Goal: Information Seeking & Learning: Learn about a topic

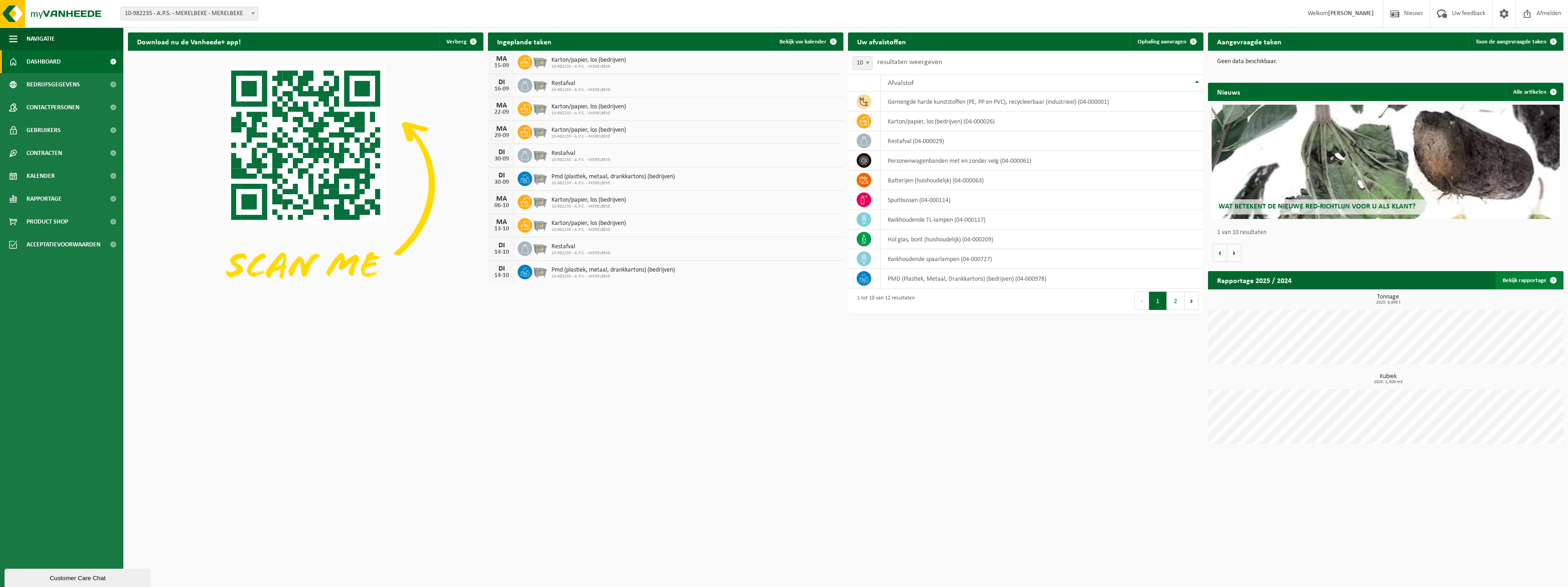
click at [1530, 278] on link "Bekijk rapportage" at bounding box center [1529, 280] width 67 height 19
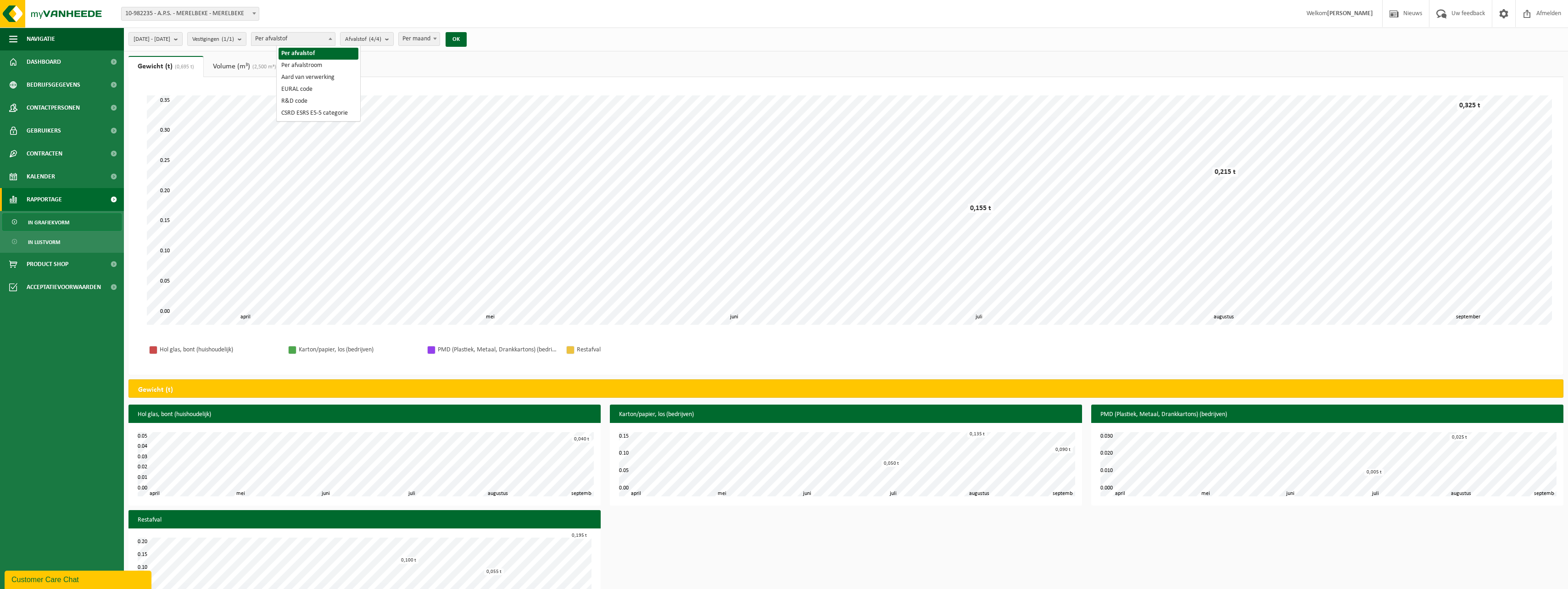
click at [295, 36] on span "Per afvalstof" at bounding box center [293, 39] width 84 height 12
click at [225, 67] on link "Volume (m³) (2,500 m³)" at bounding box center [244, 67] width 82 height 21
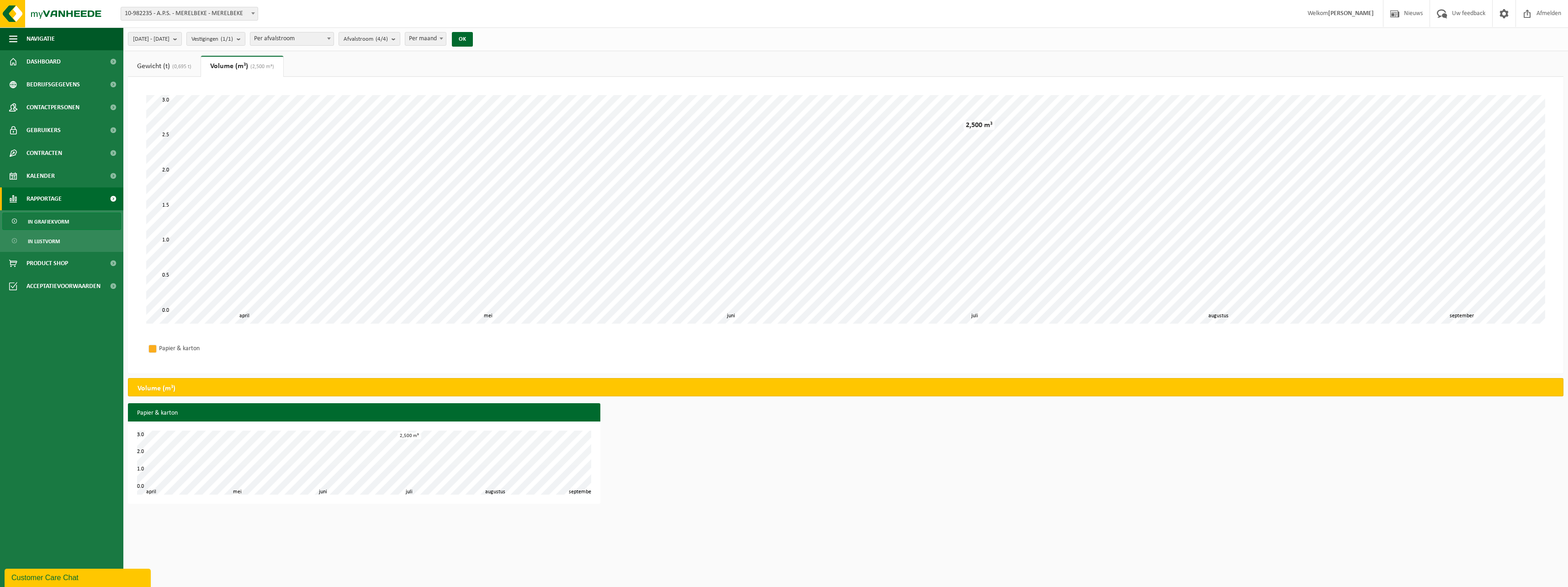
click at [319, 38] on span "Per afvalstroom" at bounding box center [292, 39] width 83 height 12
select select "3"
click at [392, 39] on span "Aard van verwerking (1/1)" at bounding box center [375, 39] width 65 height 13
click at [466, 37] on span "Per maand" at bounding box center [446, 39] width 41 height 12
click at [163, 41] on span "2025-04-01 - 2025-09-11" at bounding box center [150, 39] width 36 height 13
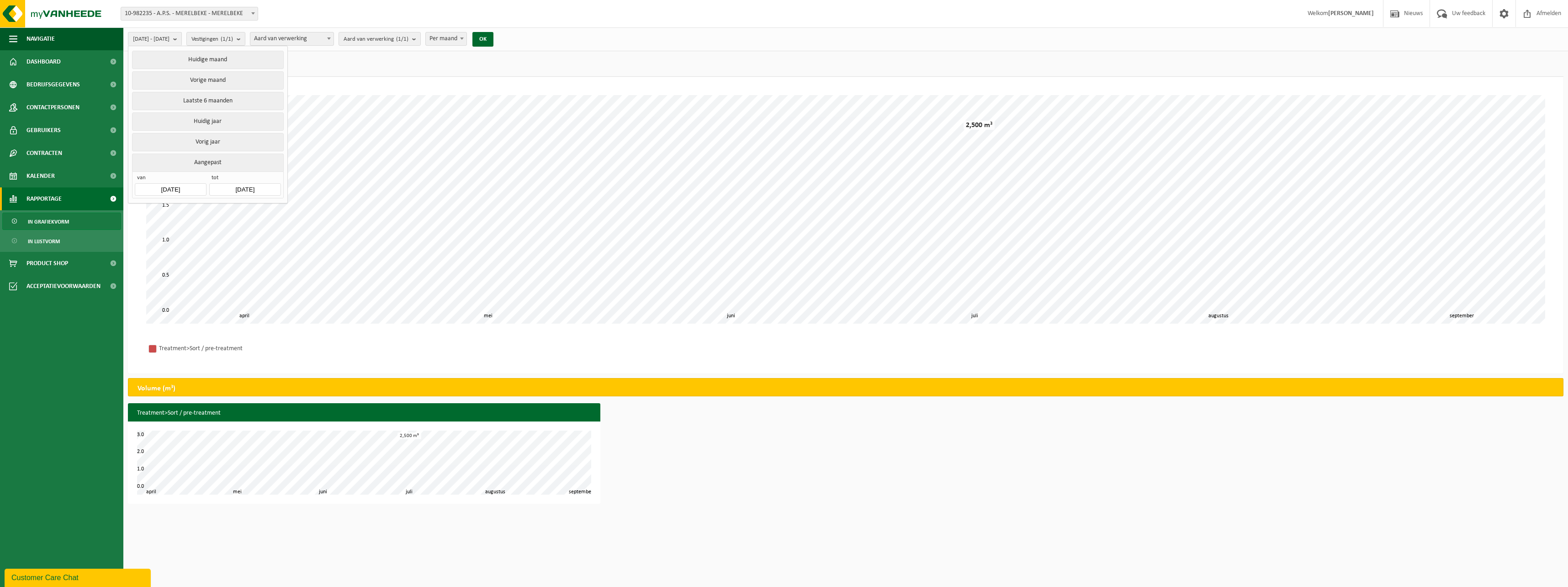
click at [194, 57] on button "Huidige maand" at bounding box center [207, 59] width 151 height 19
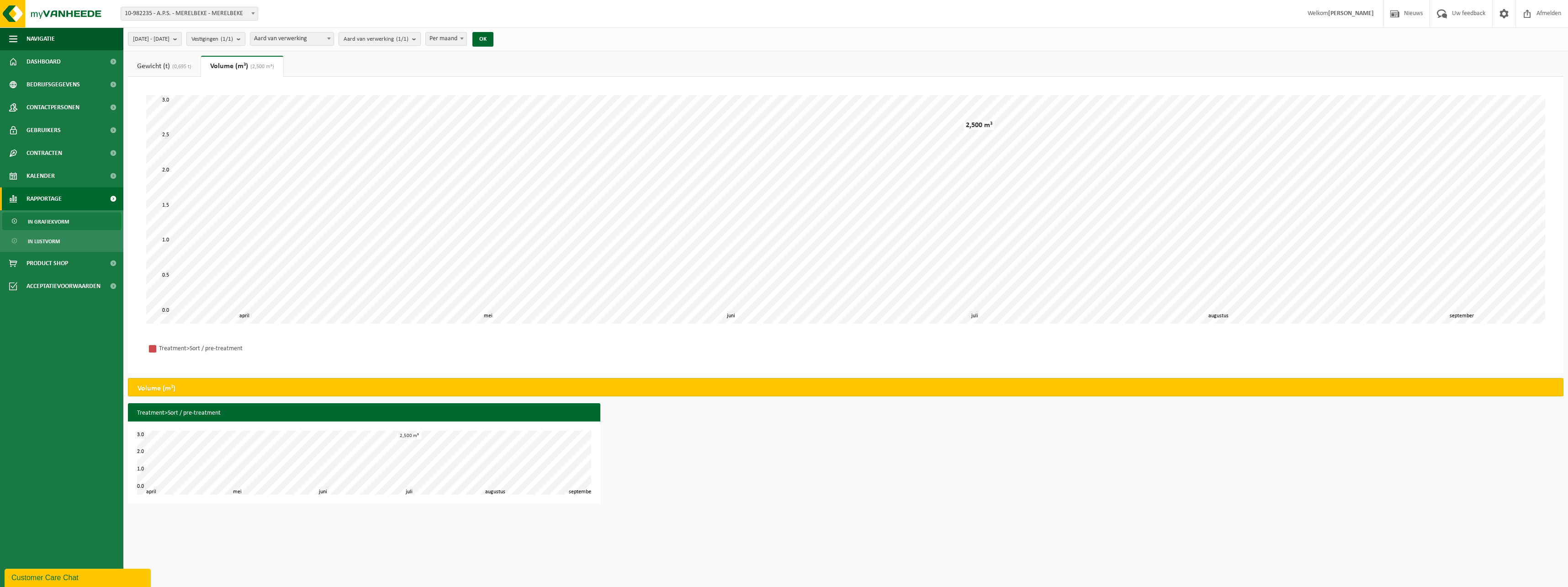
click at [166, 72] on link "Gewicht (t) (0,695 t)" at bounding box center [165, 66] width 73 height 21
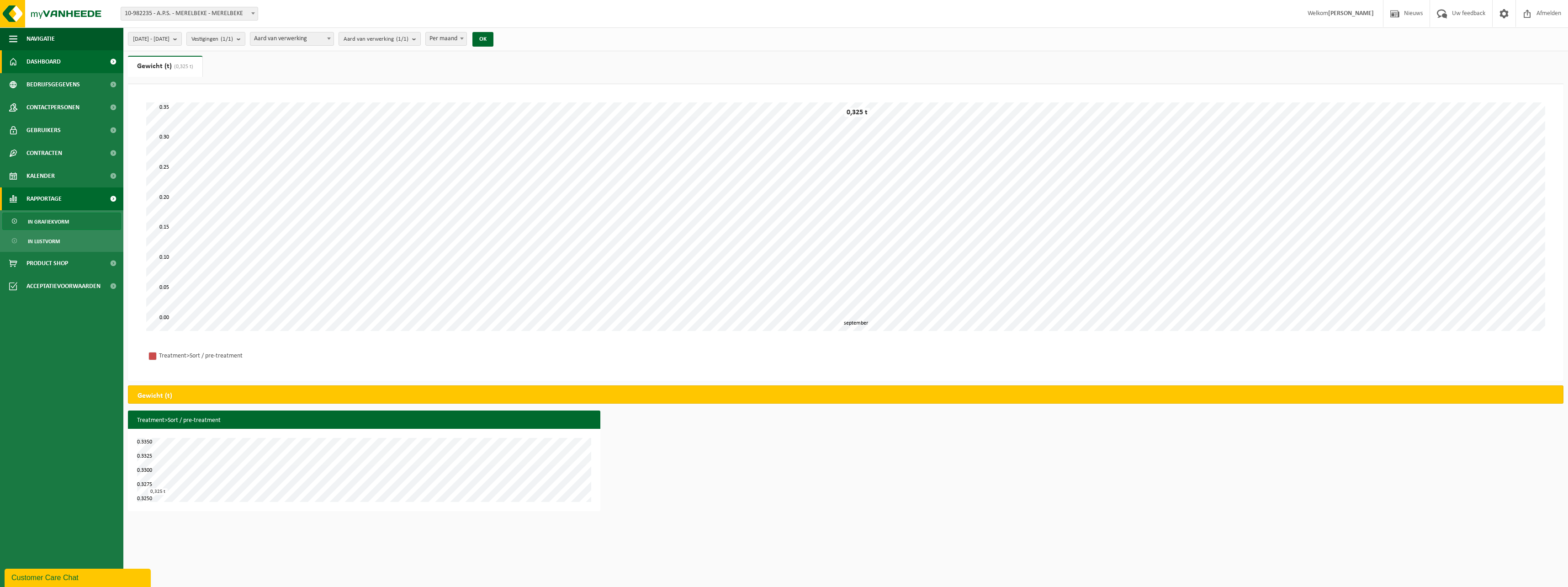
click at [42, 63] on span "Dashboard" at bounding box center [43, 62] width 35 height 23
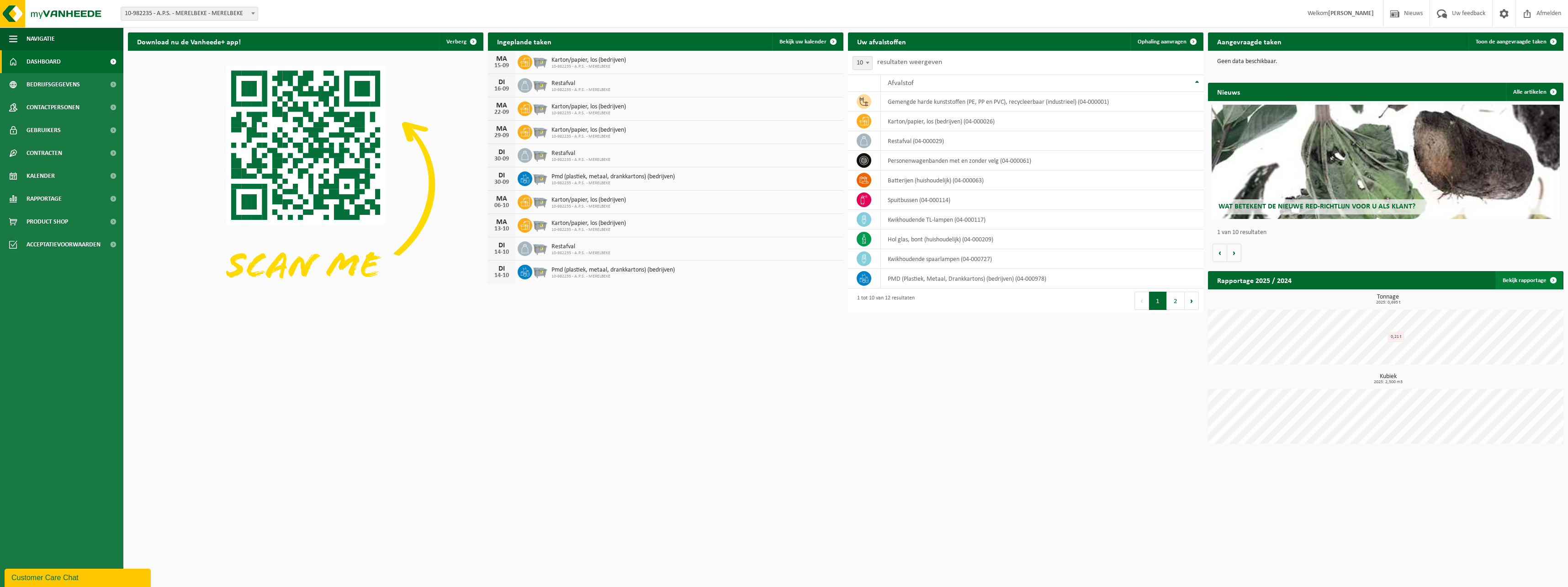
click at [1529, 277] on link "Bekijk rapportage" at bounding box center [1529, 280] width 67 height 19
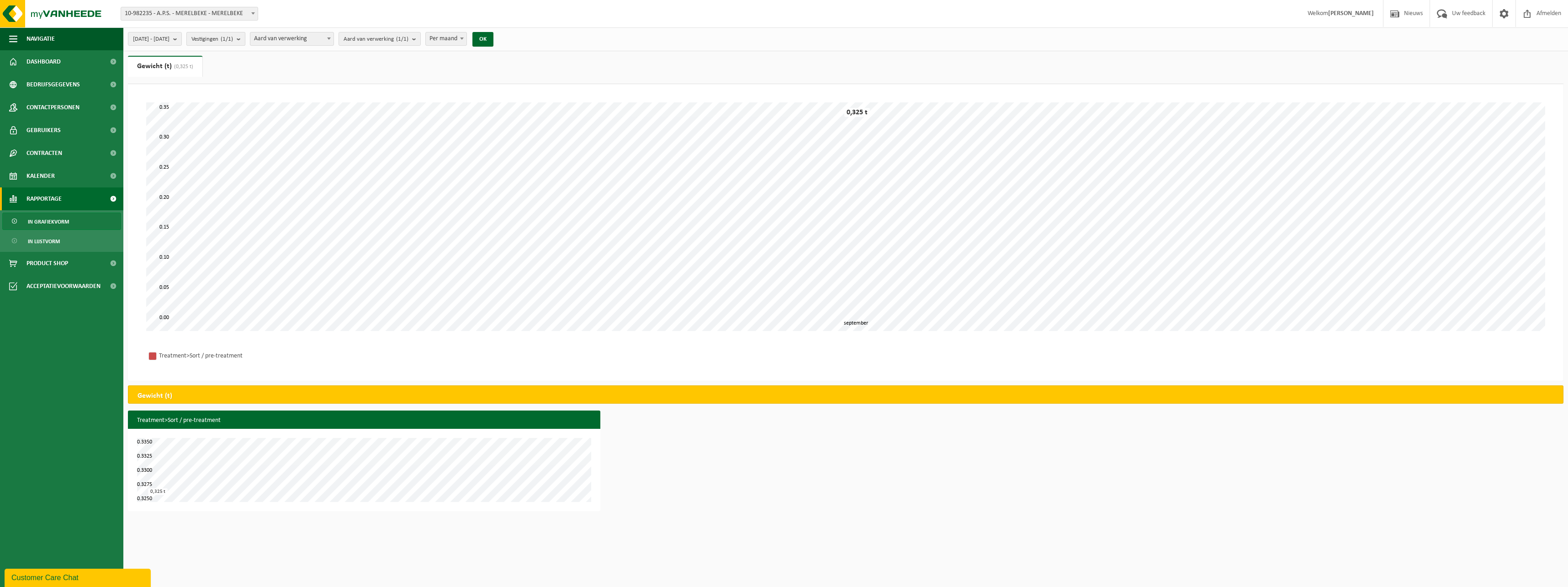
click at [233, 37] on count "(1/1)" at bounding box center [227, 39] width 12 height 6
click at [316, 37] on span "Aard van verwerking" at bounding box center [292, 39] width 83 height 12
select select "1"
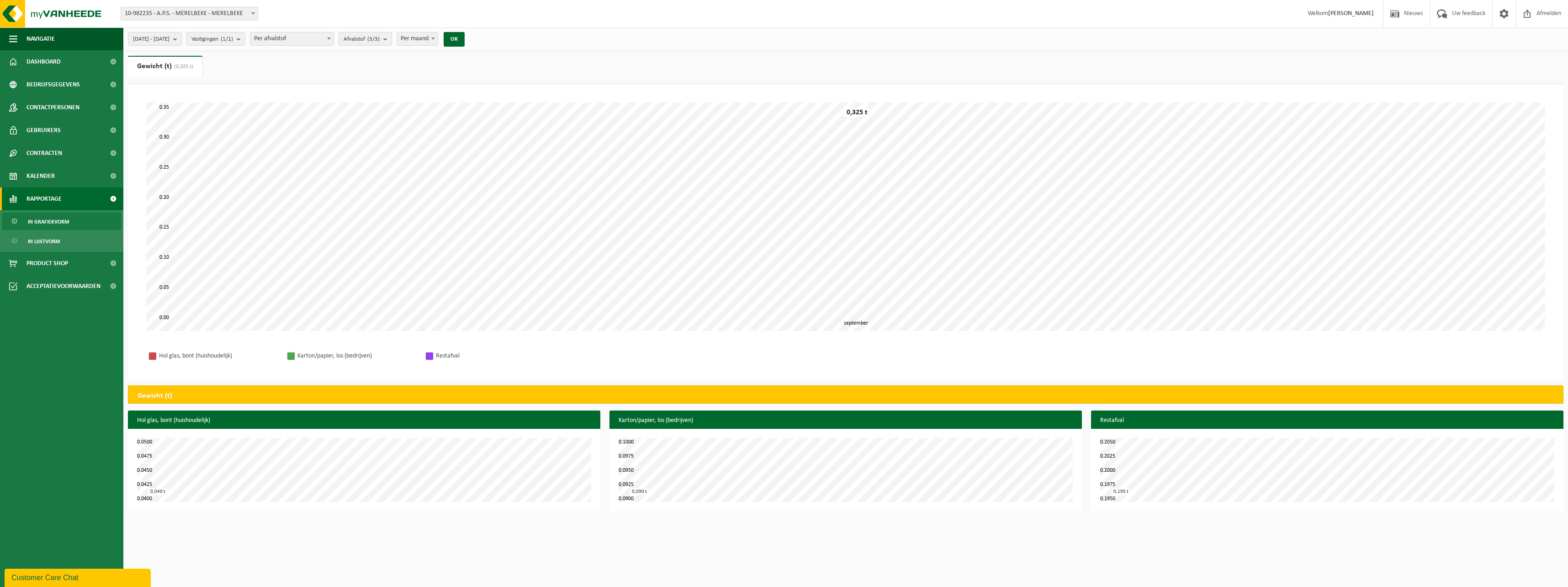
click at [139, 37] on span "2025-09-01 - 2025-09-11" at bounding box center [150, 39] width 36 height 13
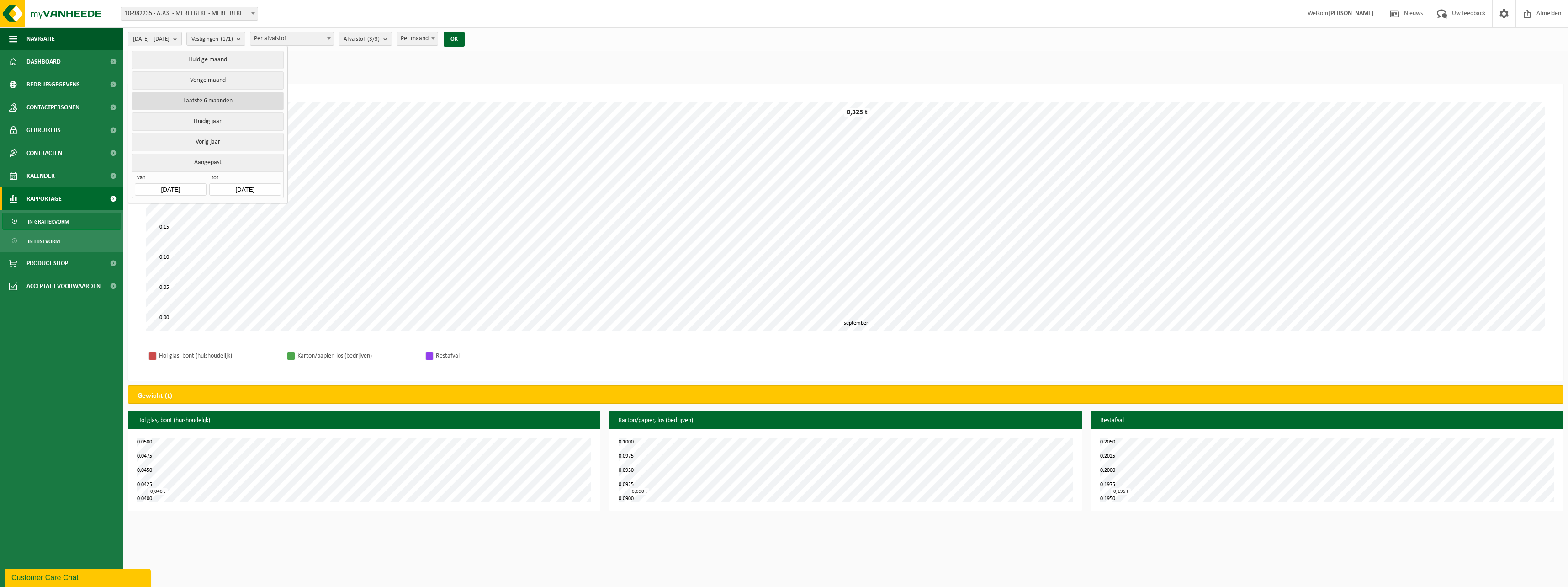
click at [200, 97] on button "Laatste 6 maanden" at bounding box center [207, 101] width 151 height 19
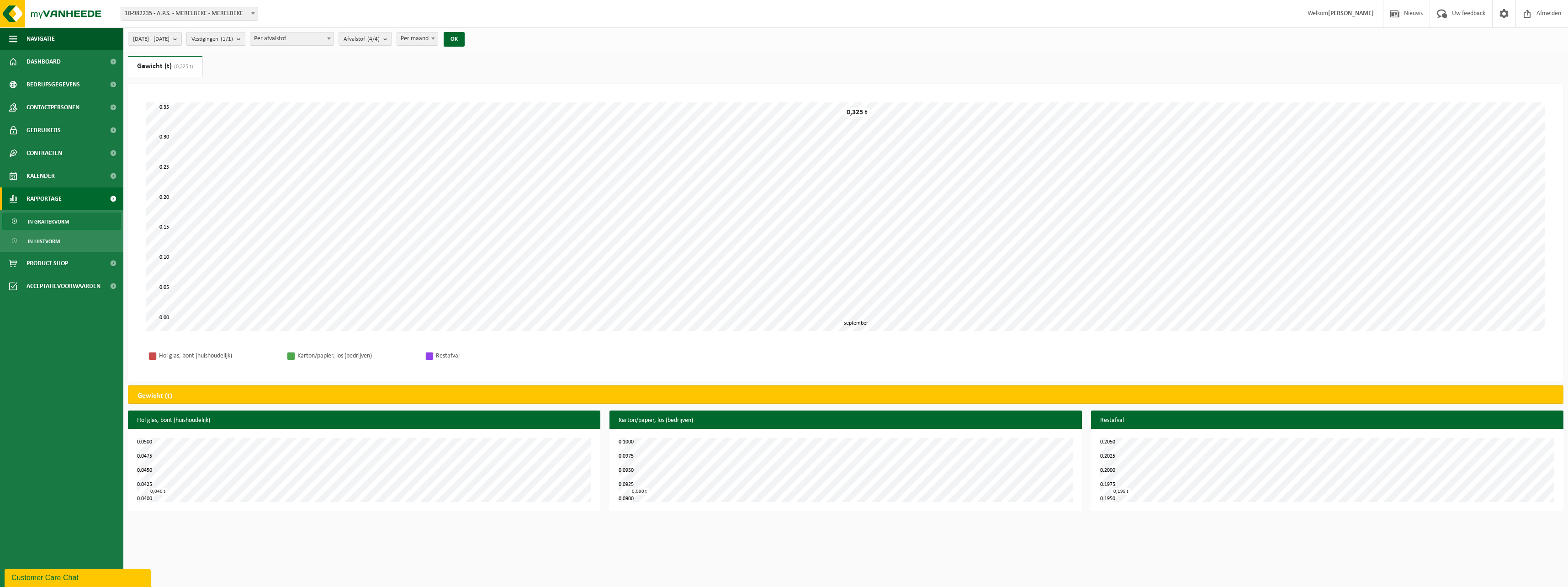
click at [229, 37] on span "Vestigingen (1/1)" at bounding box center [211, 39] width 42 height 13
click at [251, 103] on label "A.P.S. - MERELBEKE - MERELBEKE" at bounding box center [276, 103] width 173 height 13
click at [189, 97] on input "A.P.S. - MERELBEKE - MERELBEKE" at bounding box center [188, 96] width 1 height 1
checkbox input "false"
click at [302, 39] on span "Per afvalstof" at bounding box center [292, 39] width 83 height 12
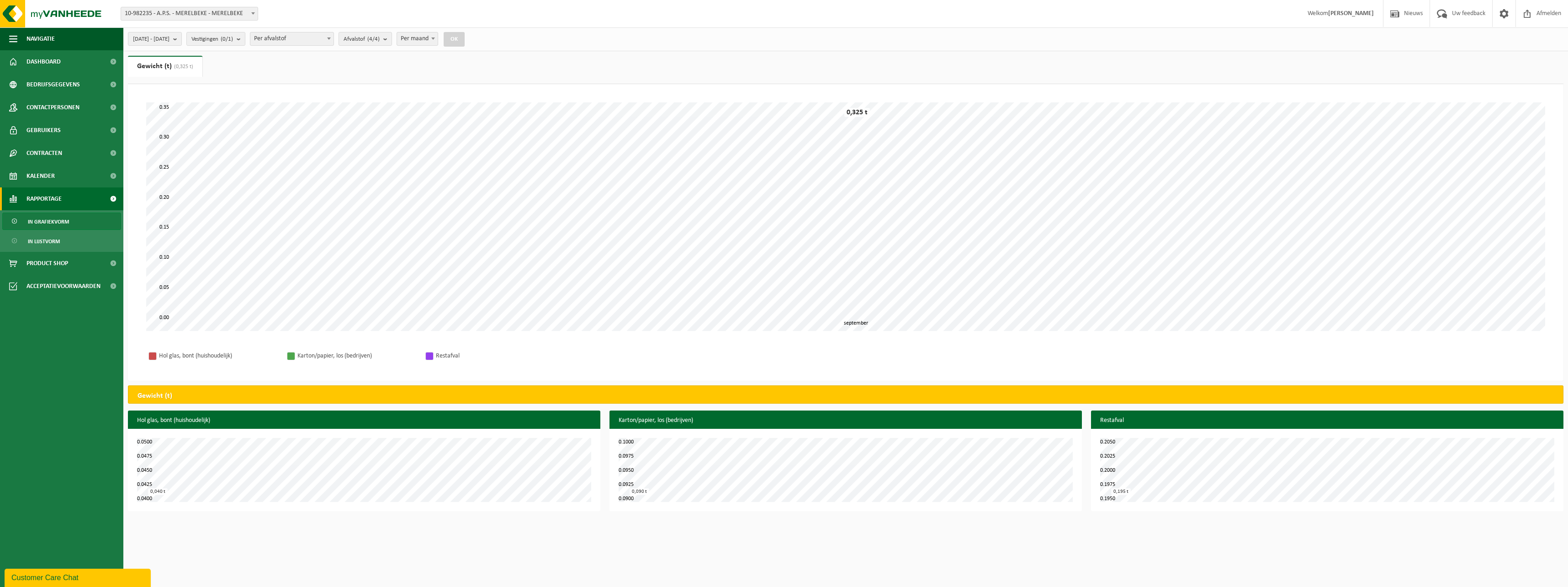
click at [296, 39] on span "Per afvalstof" at bounding box center [292, 39] width 83 height 12
click at [380, 39] on count "(4/4)" at bounding box center [373, 39] width 12 height 6
click at [406, 58] on button "Alles selecteren" at bounding box center [379, 59] width 73 height 19
click at [438, 39] on span "Per maand" at bounding box center [418, 39] width 41 height 12
click at [465, 39] on button "OK" at bounding box center [454, 39] width 21 height 15
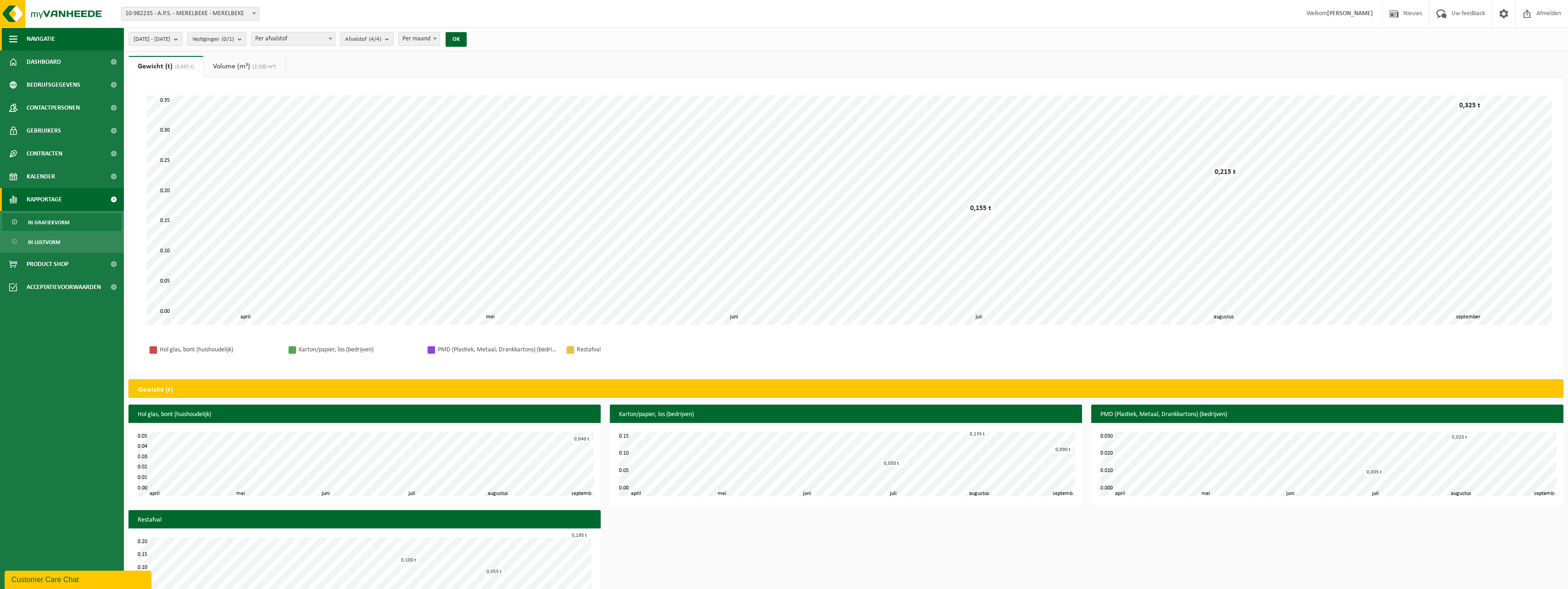
click at [33, 36] on span "Navigatie" at bounding box center [41, 39] width 28 height 23
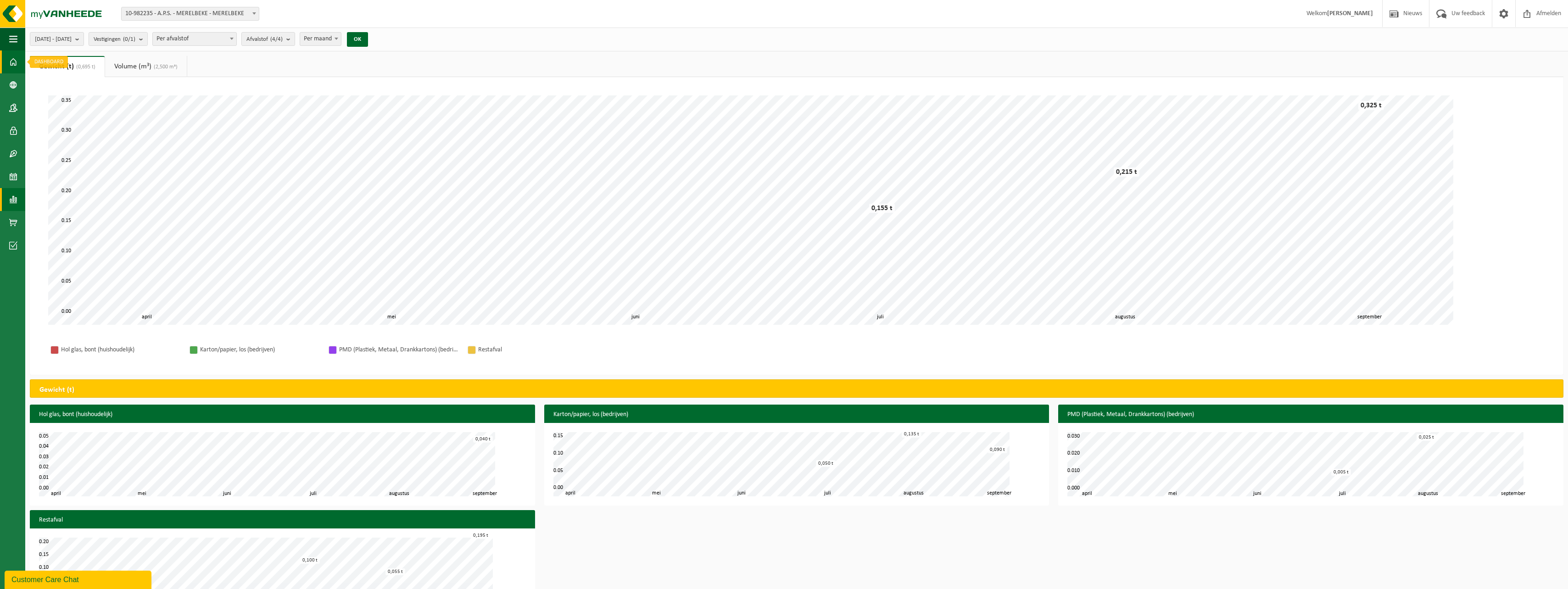
click at [12, 60] on span at bounding box center [12, 62] width 8 height 23
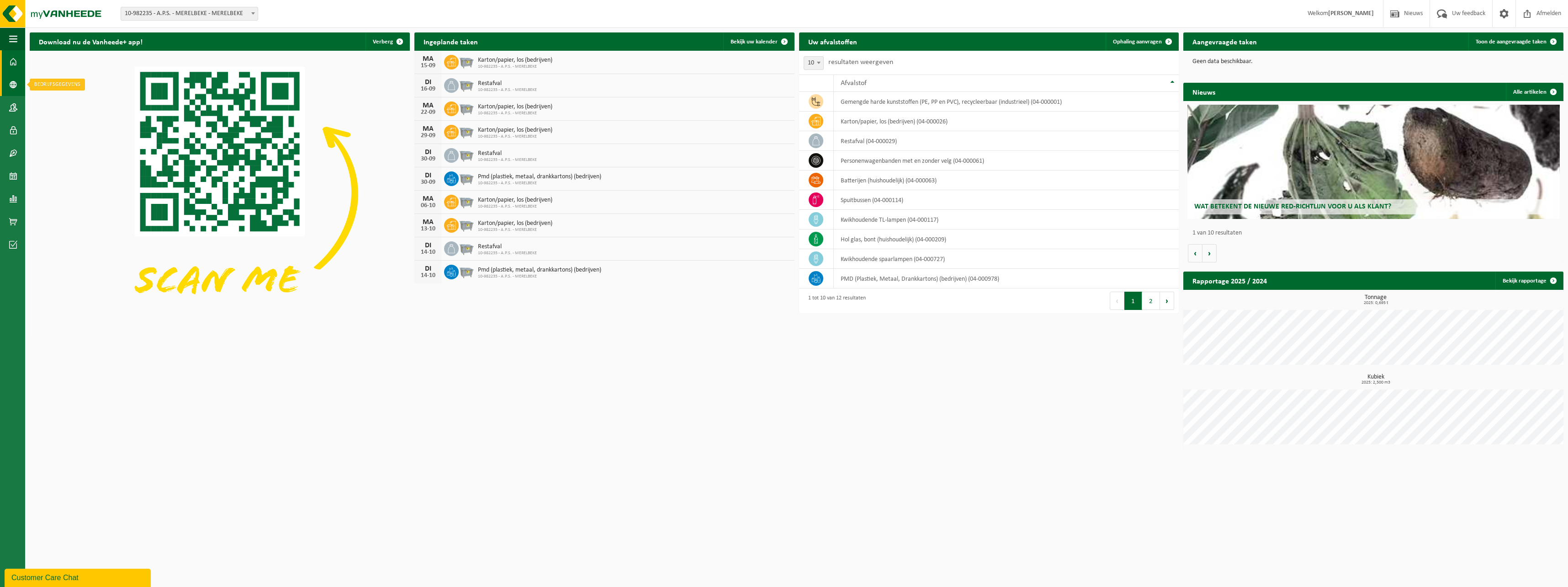
click at [13, 82] on span at bounding box center [12, 85] width 8 height 23
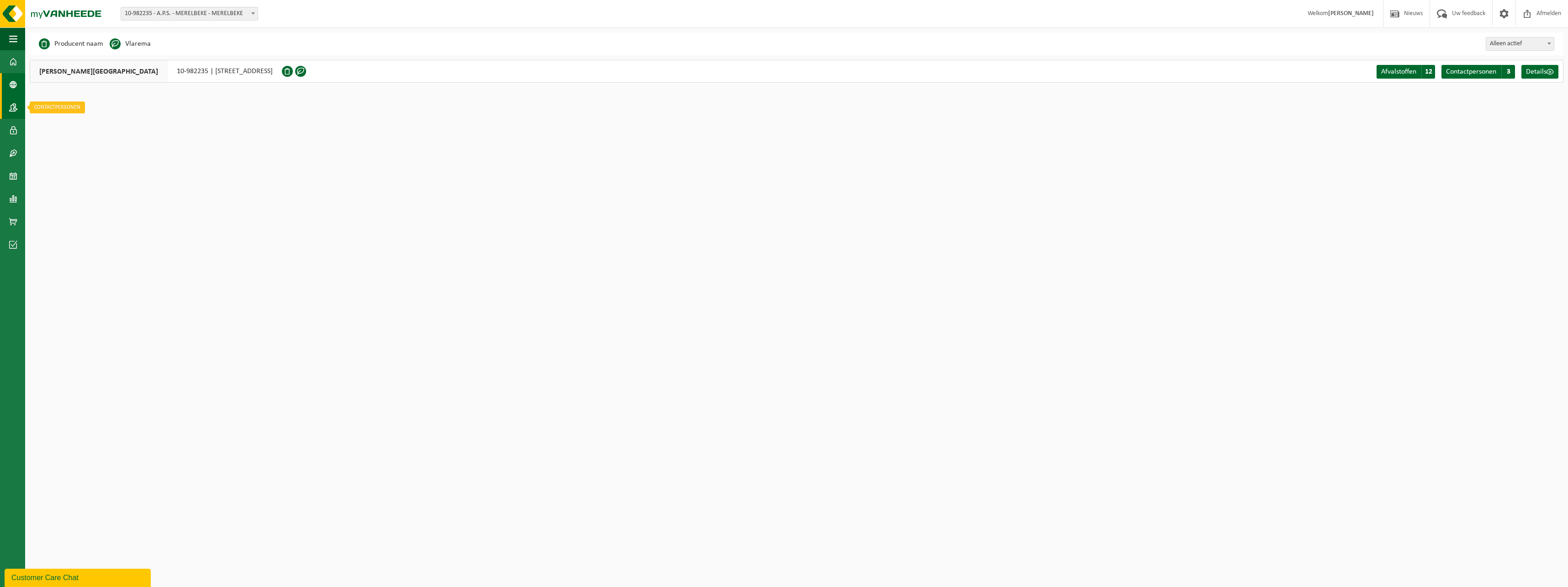
click at [11, 105] on span at bounding box center [12, 107] width 8 height 23
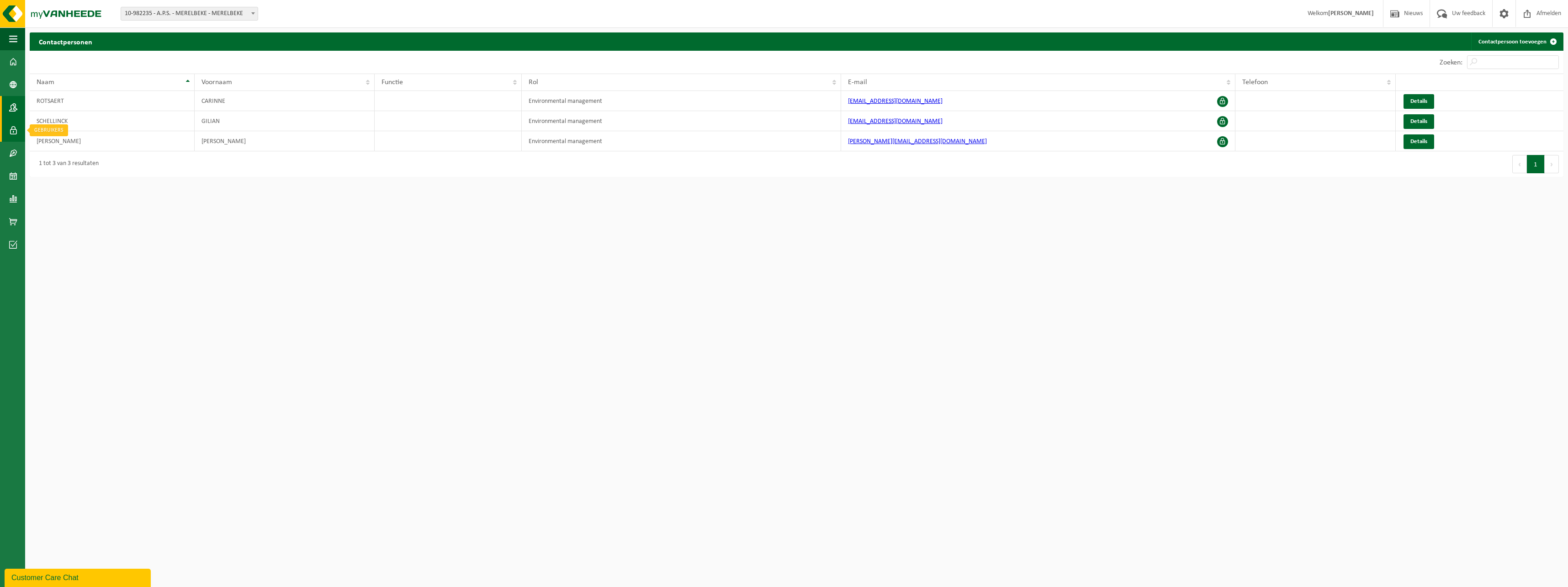
click at [13, 132] on span at bounding box center [12, 130] width 8 height 23
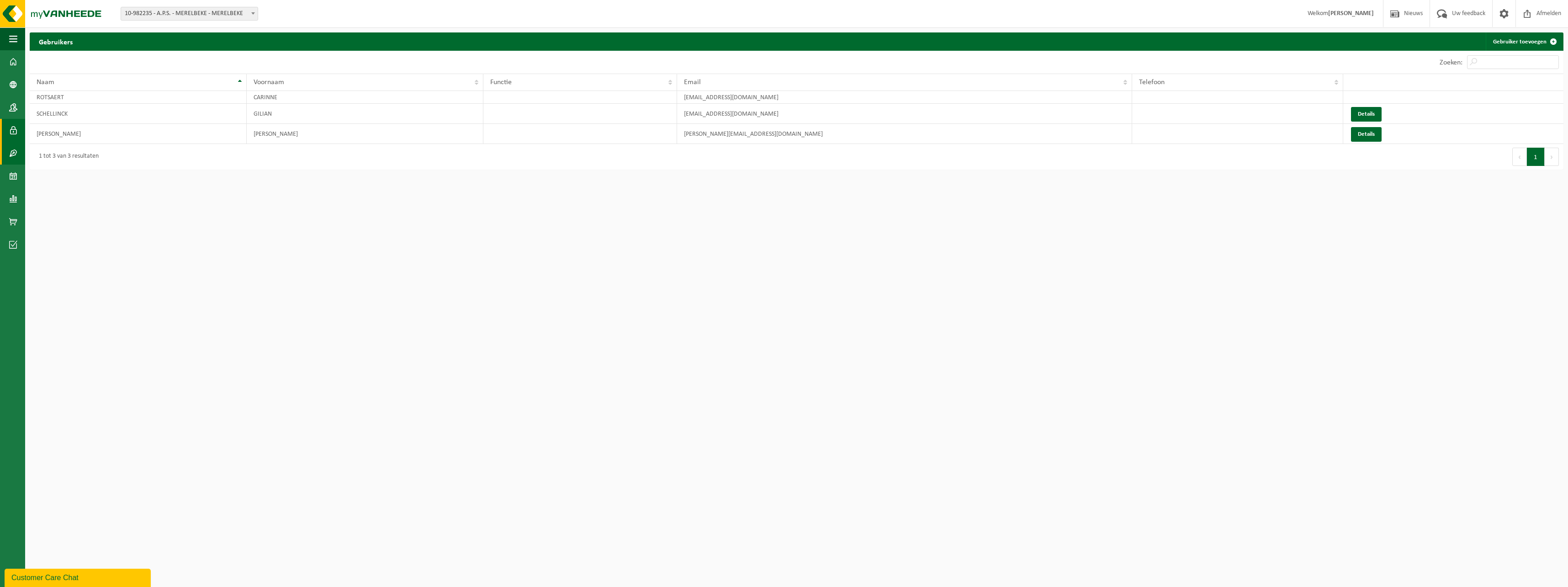
click at [11, 148] on span at bounding box center [12, 153] width 8 height 23
click at [95, 150] on span "Actieve contracten" at bounding box center [79, 153] width 51 height 18
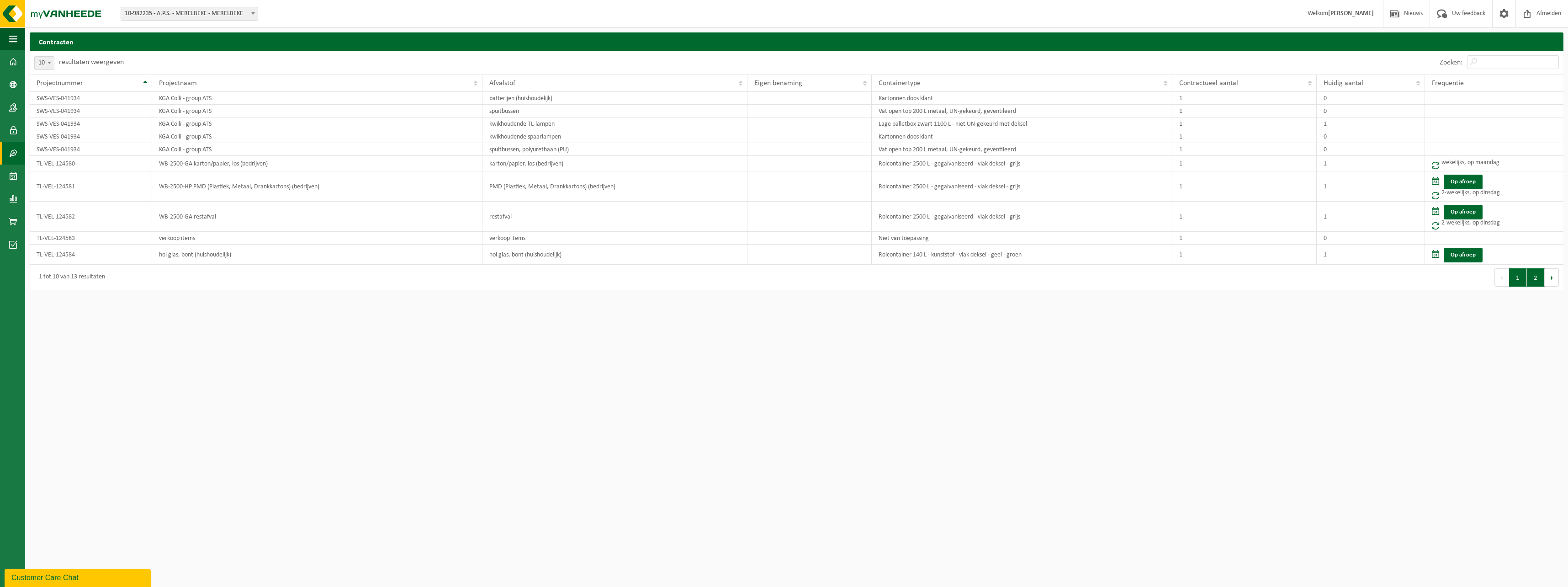
click at [1533, 275] on button "2" at bounding box center [1536, 277] width 18 height 19
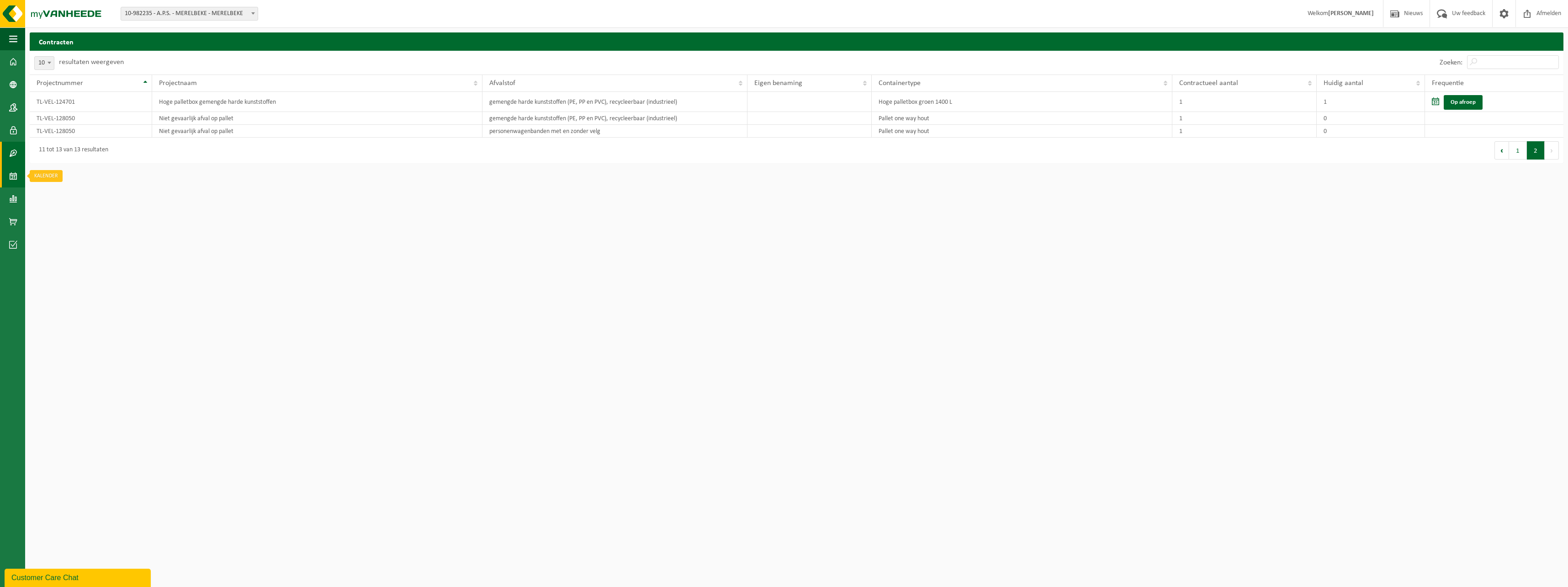
click at [11, 181] on span at bounding box center [12, 176] width 8 height 23
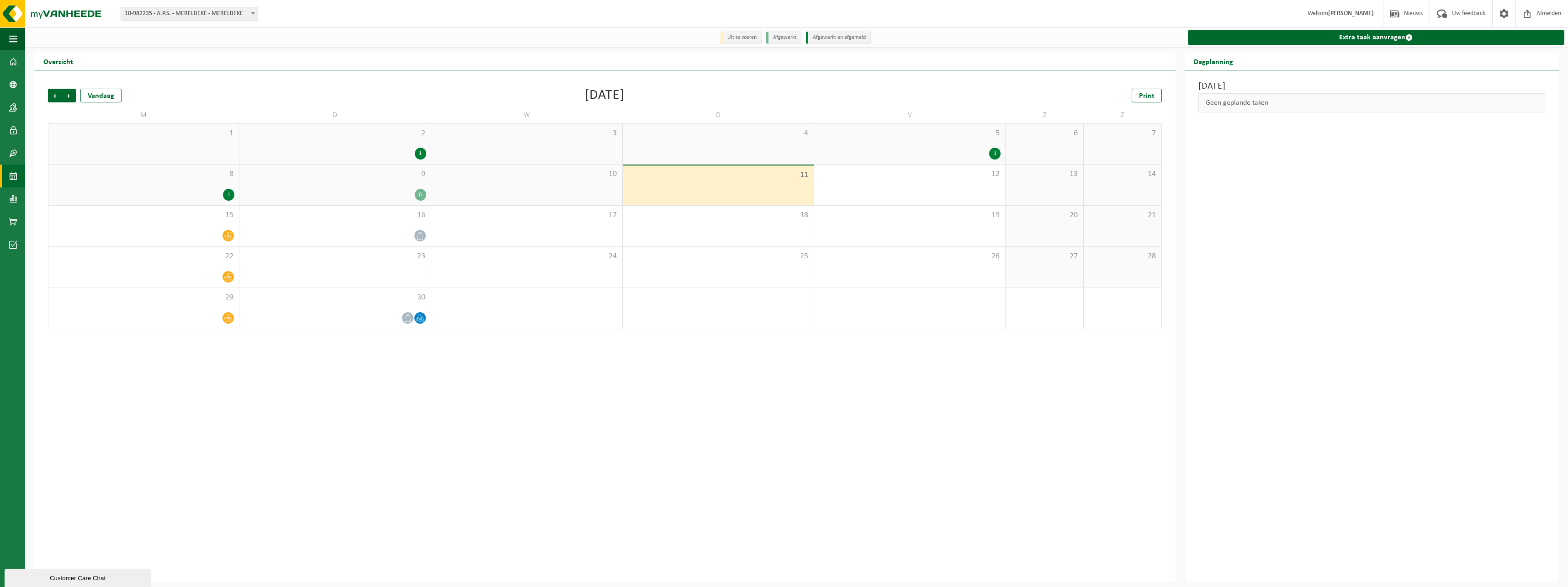
click at [994, 154] on div "1" at bounding box center [995, 153] width 12 height 12
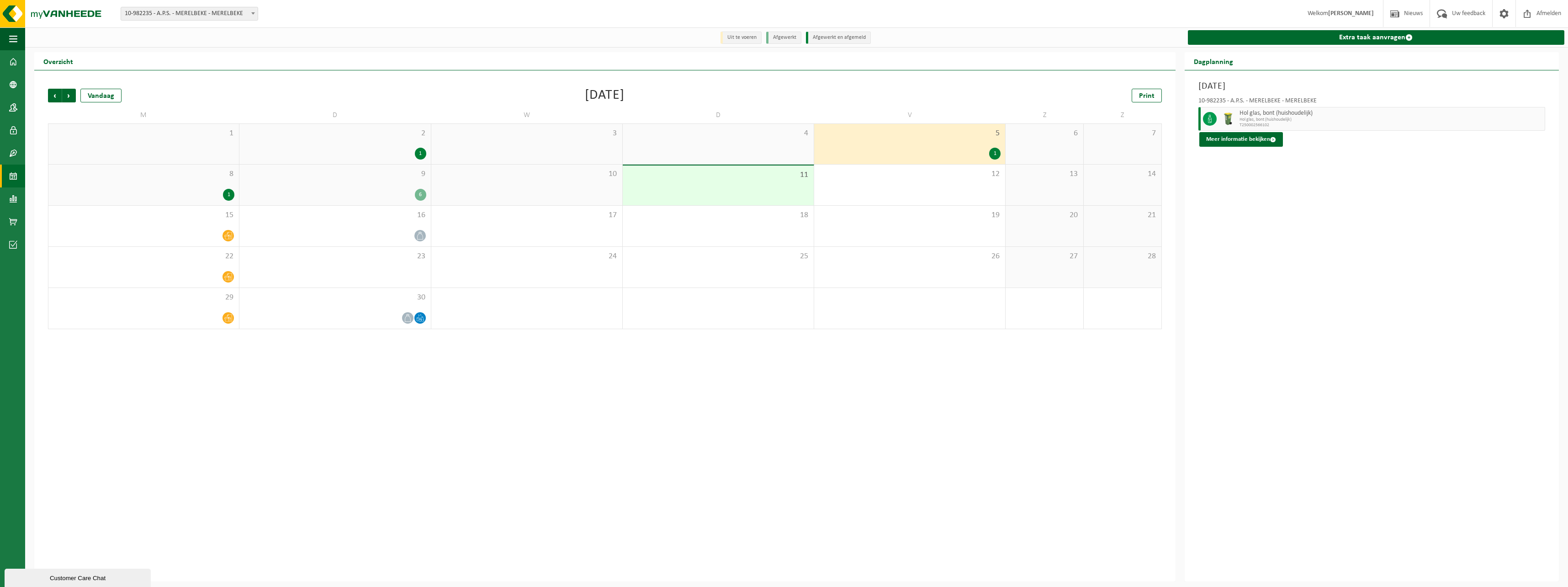
click at [228, 197] on div "1" at bounding box center [228, 194] width 12 height 12
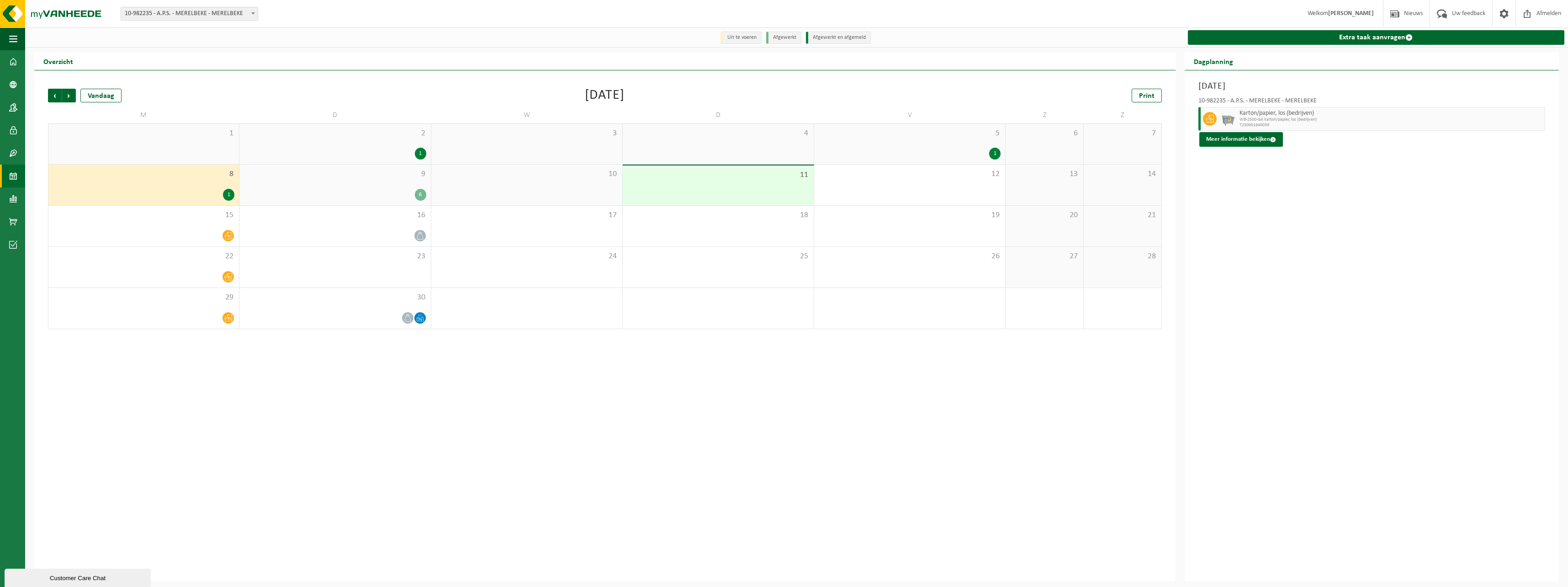
click at [423, 190] on div "6" at bounding box center [420, 194] width 12 height 12
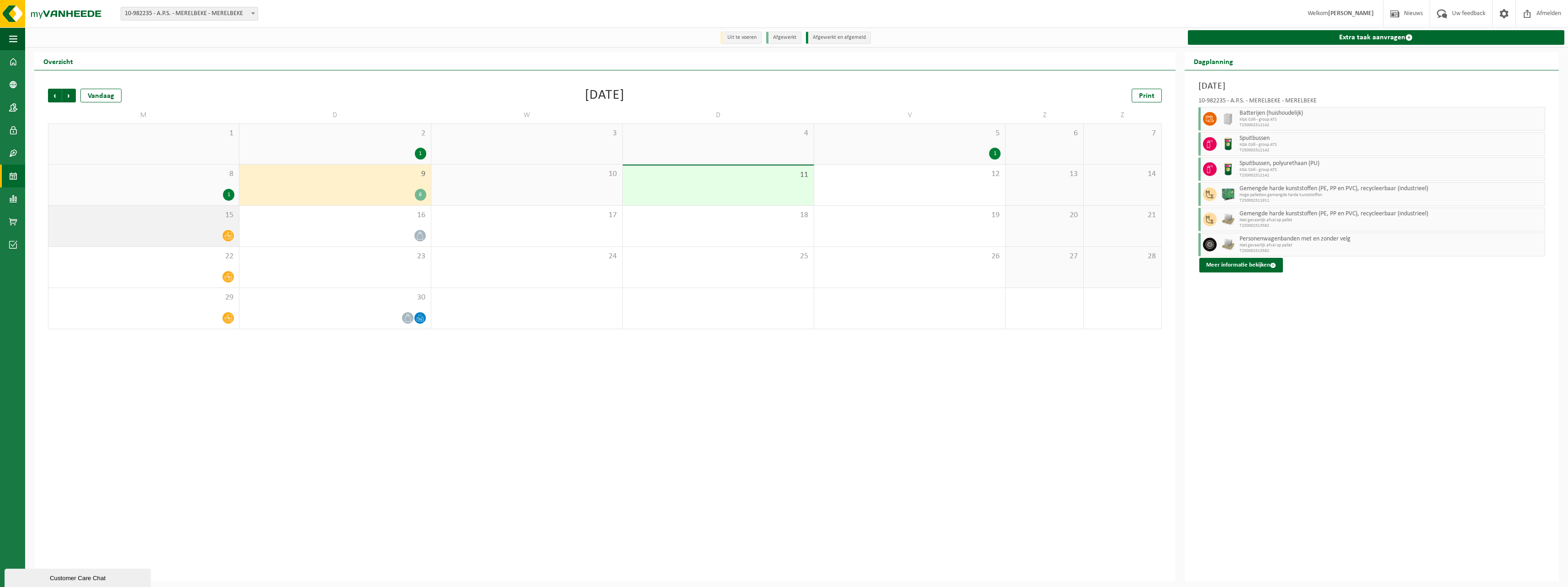
click at [227, 237] on icon at bounding box center [228, 236] width 8 height 8
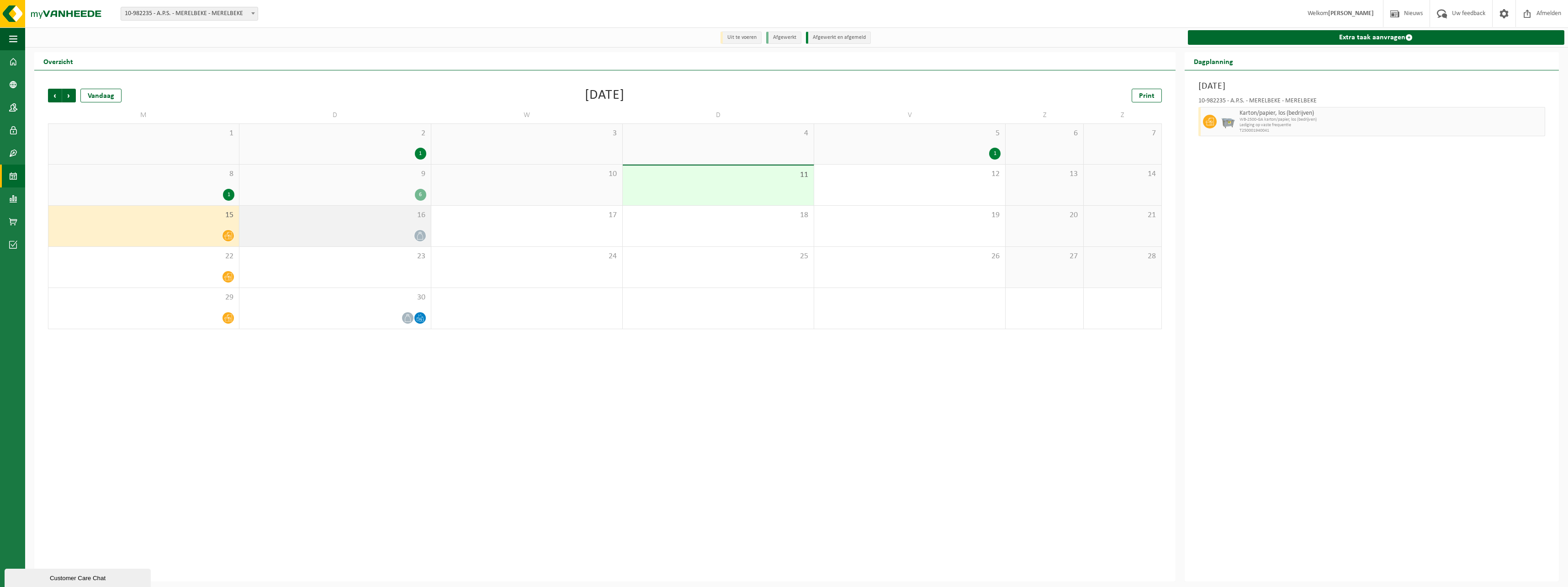
click at [421, 238] on icon at bounding box center [419, 236] width 8 height 8
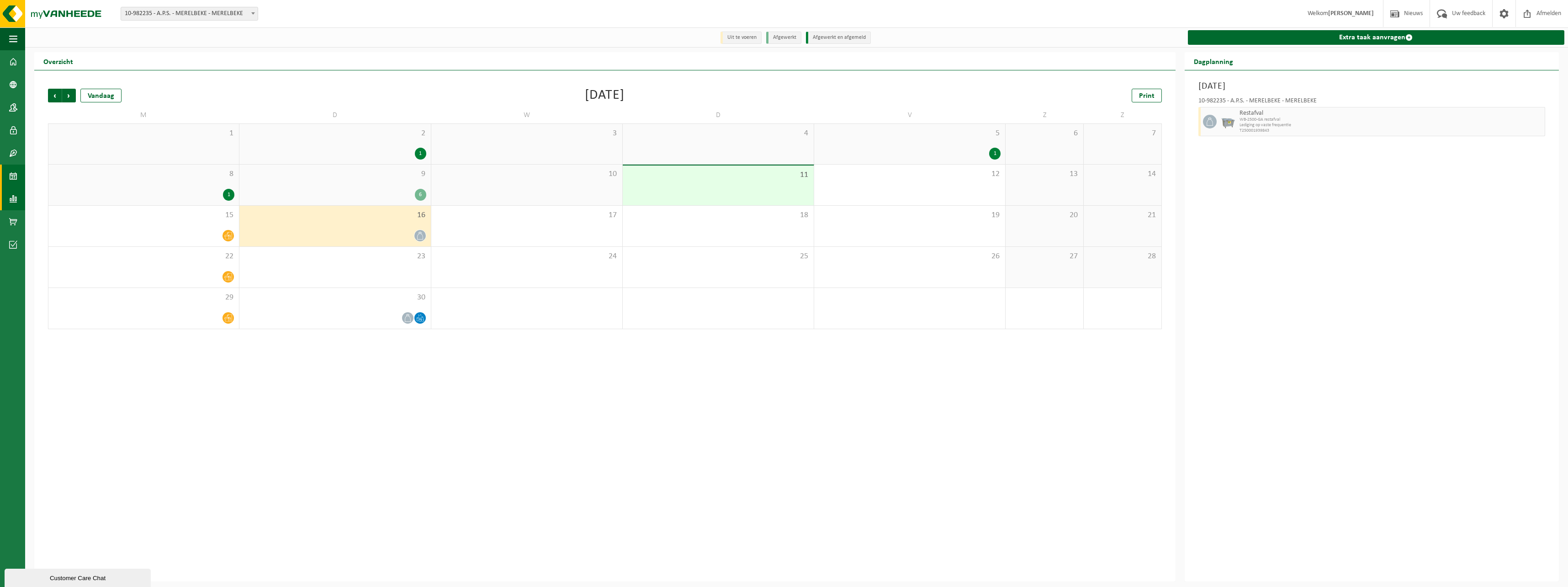
click at [14, 196] on span at bounding box center [12, 199] width 8 height 23
click at [63, 219] on span "In lijstvorm" at bounding box center [69, 219] width 32 height 18
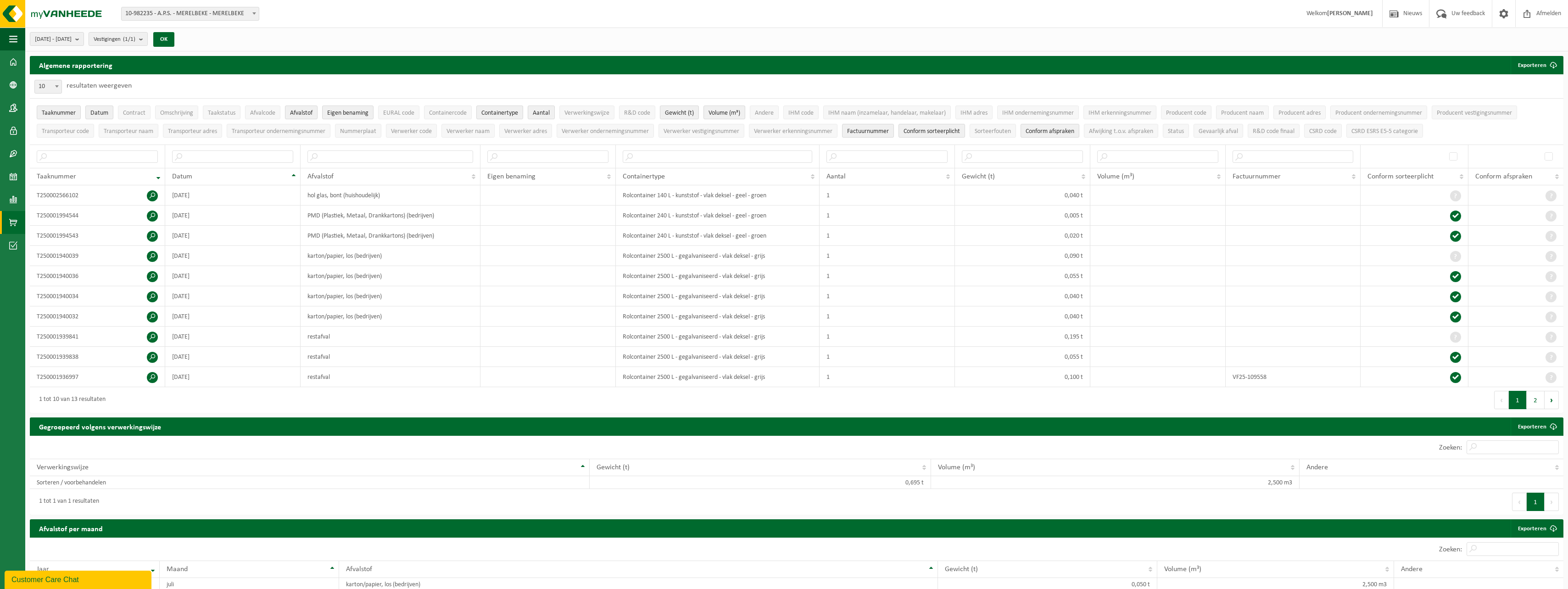
click at [12, 223] on span at bounding box center [12, 223] width 8 height 23
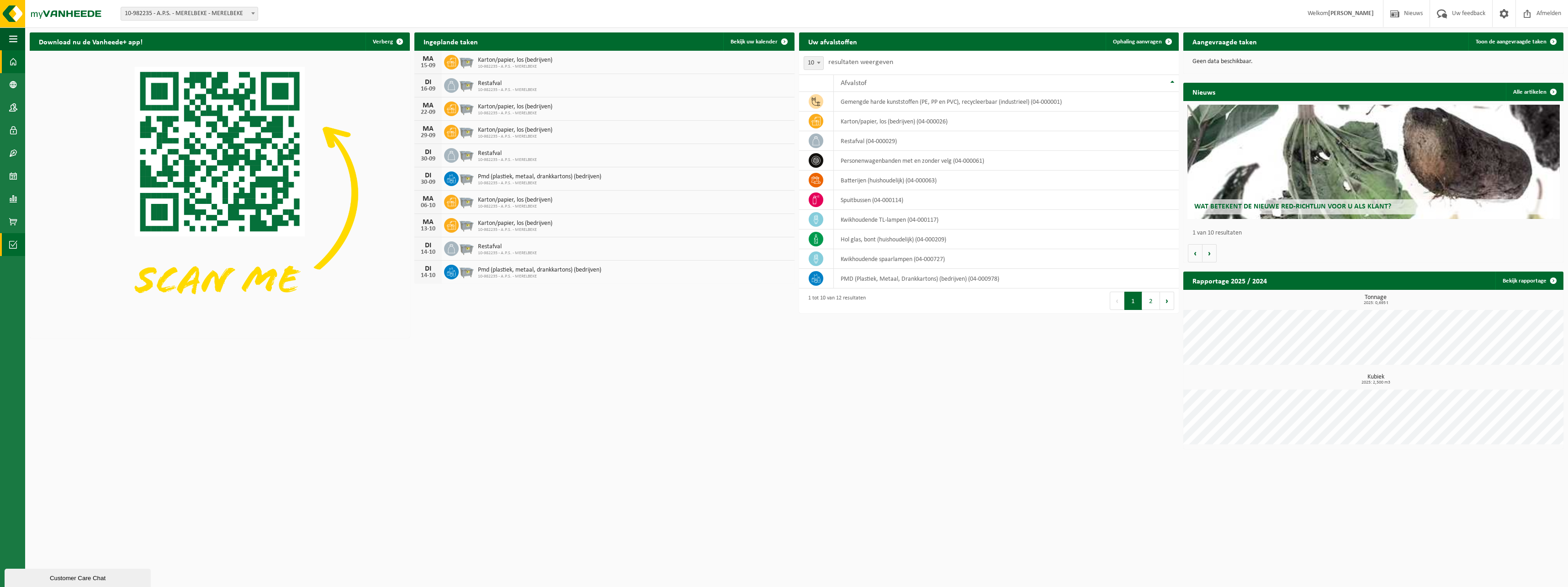
click at [9, 244] on link "Acceptatievoorwaarden" at bounding box center [12, 244] width 25 height 23
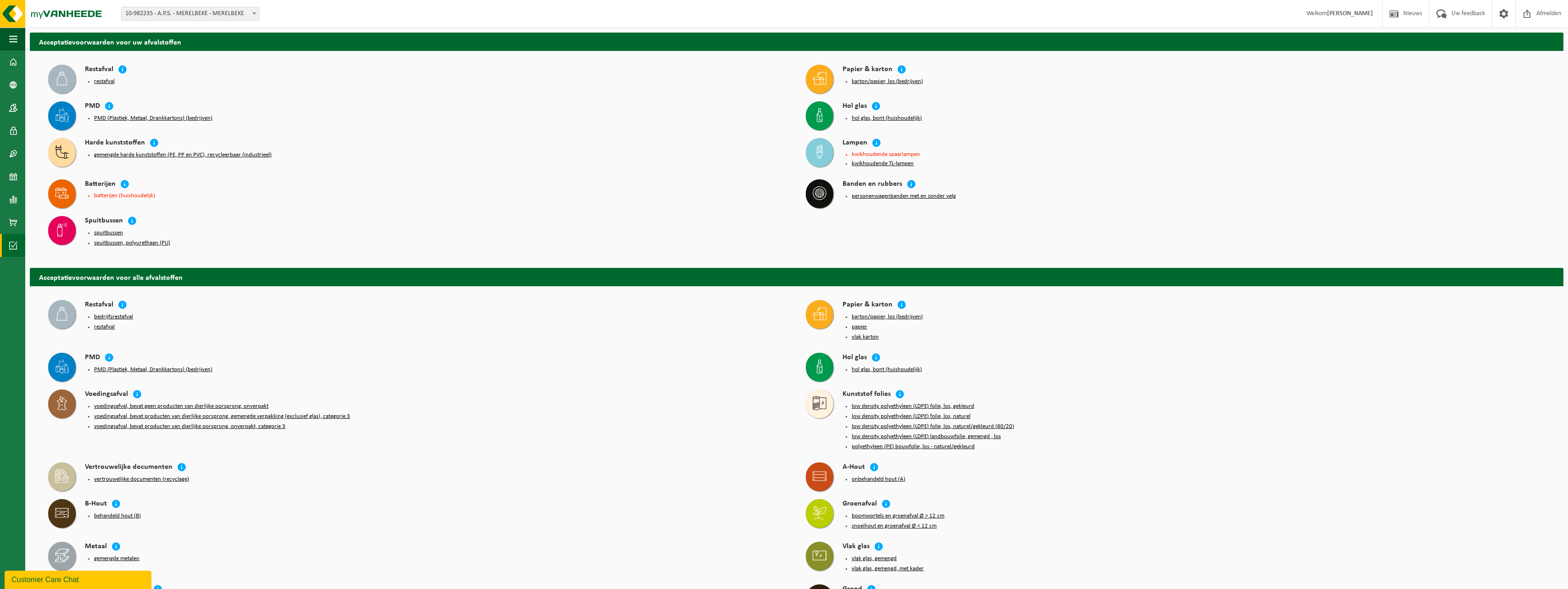
click at [109, 79] on button "restafval" at bounding box center [104, 82] width 20 height 7
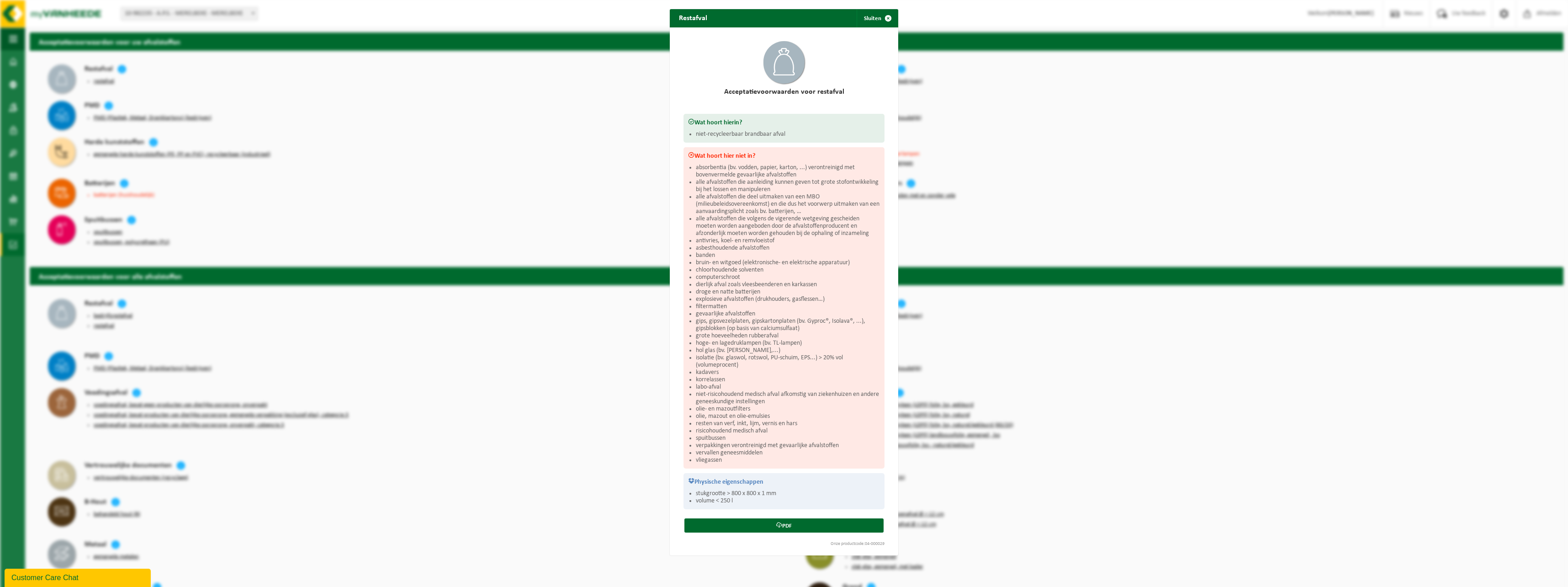
click at [515, 125] on div "Restafval Sluiten Acceptatievoorwaarden voor restafval Wat hoort hierin? niet-r…" at bounding box center [784, 293] width 1568 height 587
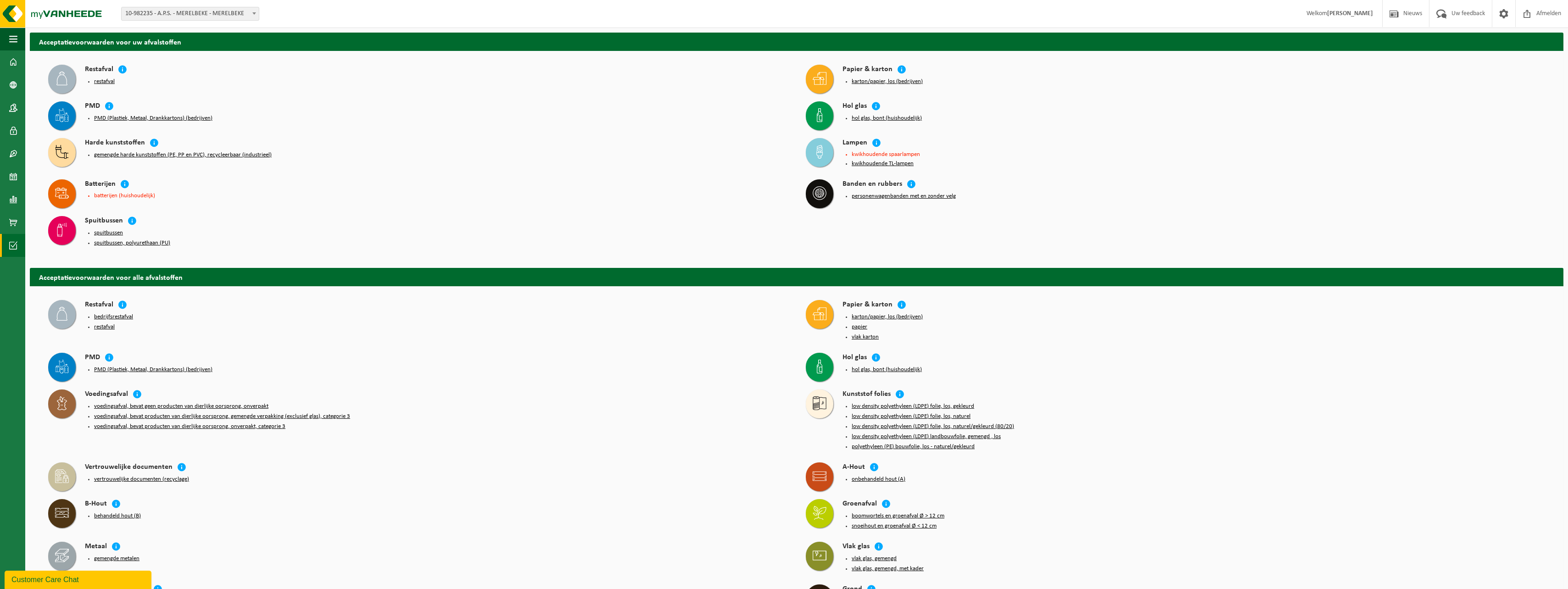
click at [111, 119] on button "PMD (Plastiek, Metaal, Drankkartons) (bedrijven)" at bounding box center [153, 118] width 118 height 7
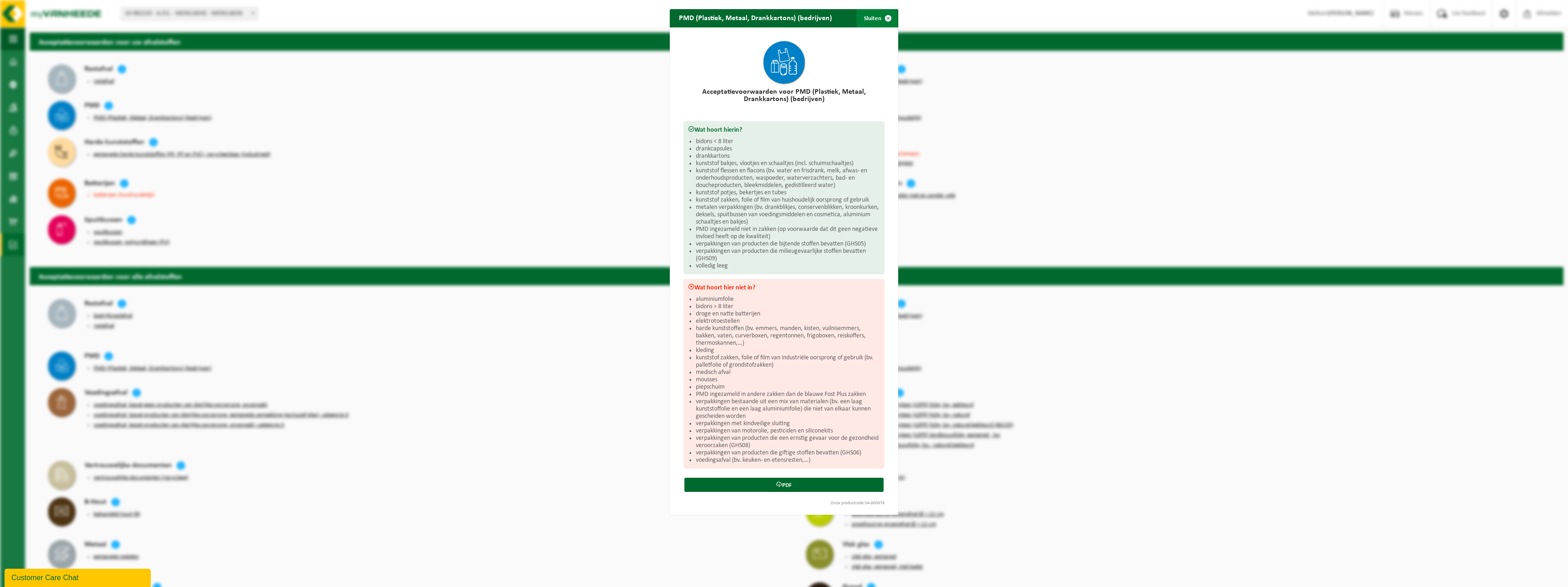
click at [885, 12] on span "button" at bounding box center [888, 18] width 19 height 19
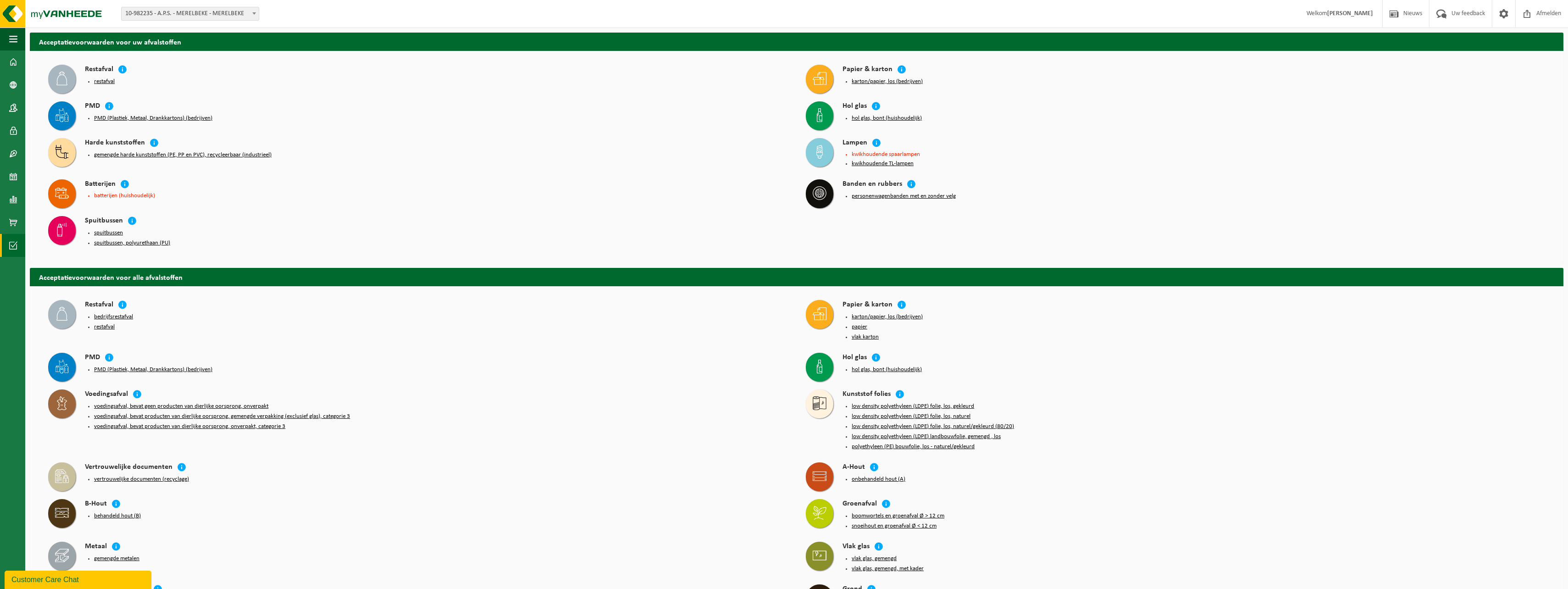
click at [60, 191] on icon at bounding box center [61, 193] width 13 height 13
click at [124, 181] on icon at bounding box center [124, 184] width 9 height 9
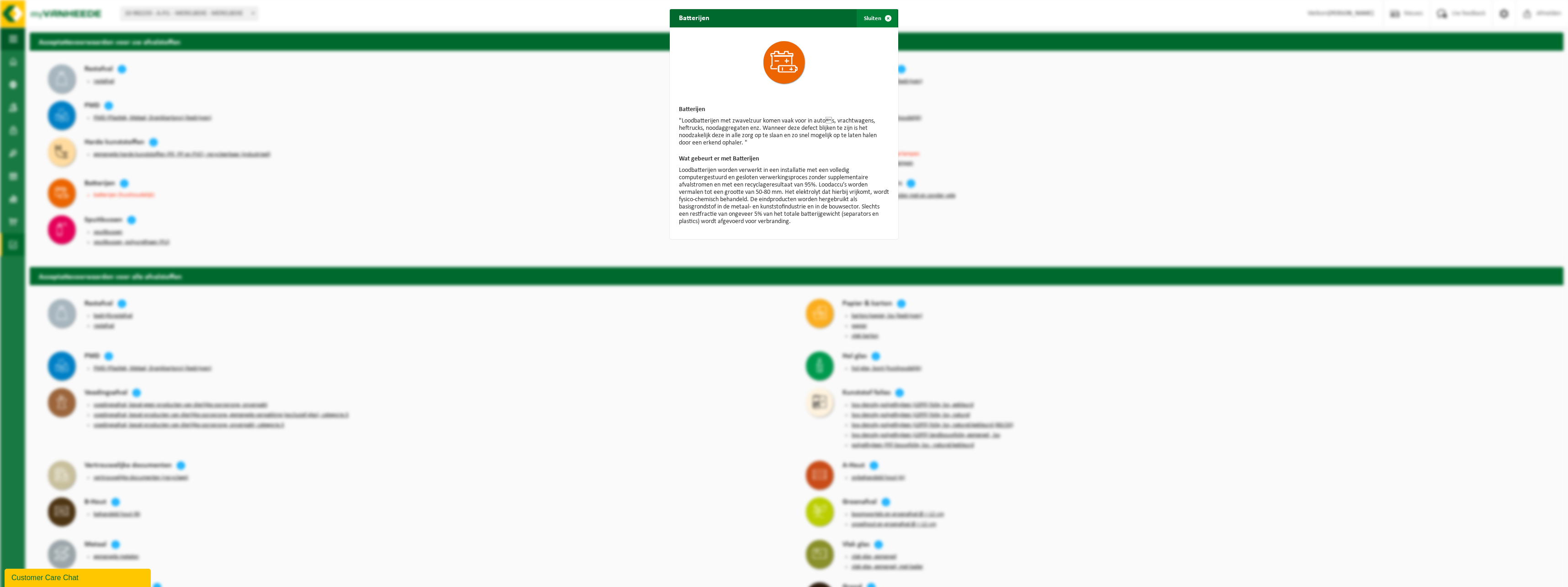
click at [886, 15] on span "button" at bounding box center [888, 18] width 19 height 19
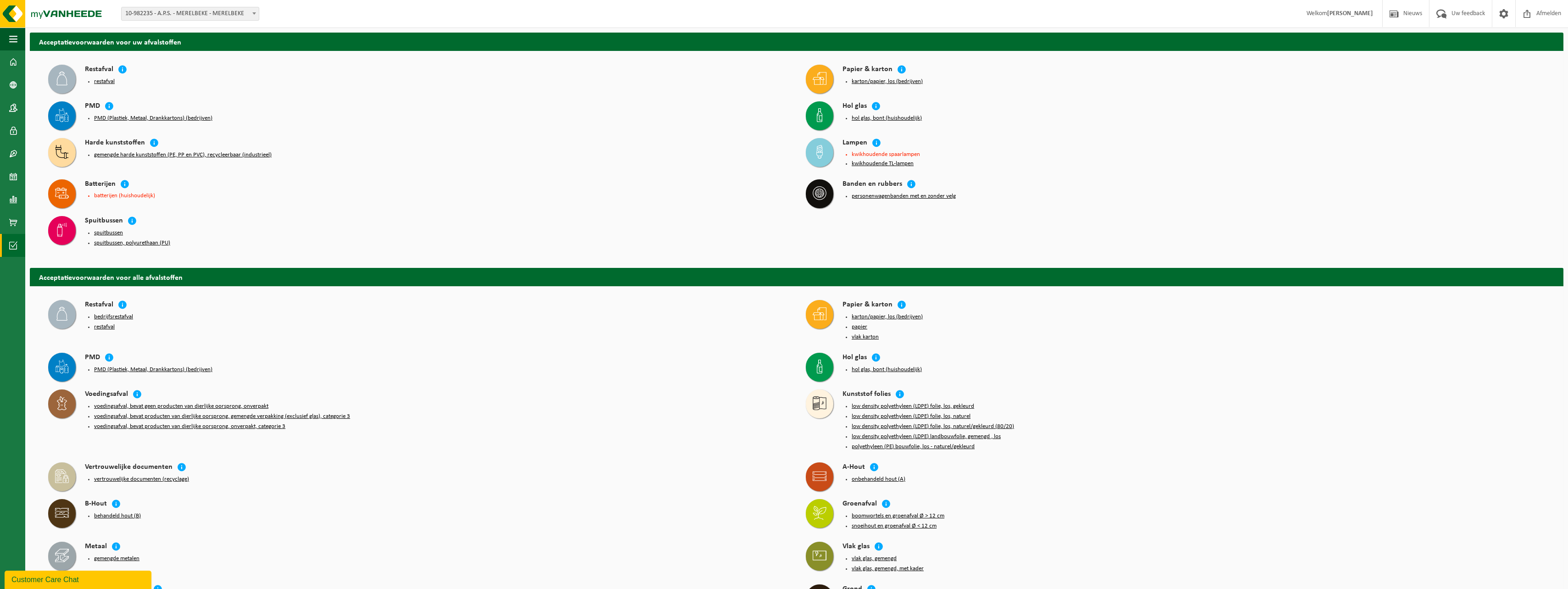
click at [123, 117] on button "PMD (Plastiek, Metaal, Drankkartons) (bedrijven)" at bounding box center [153, 118] width 118 height 7
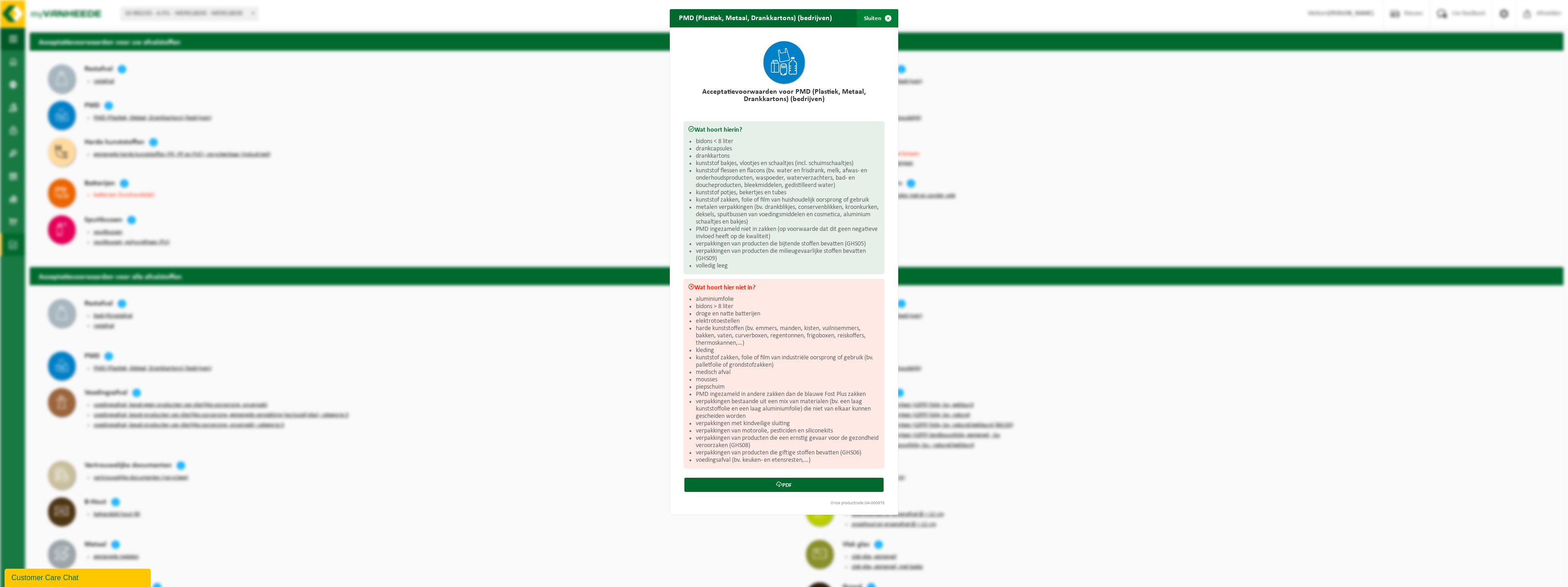
click at [886, 19] on span "button" at bounding box center [888, 18] width 19 height 19
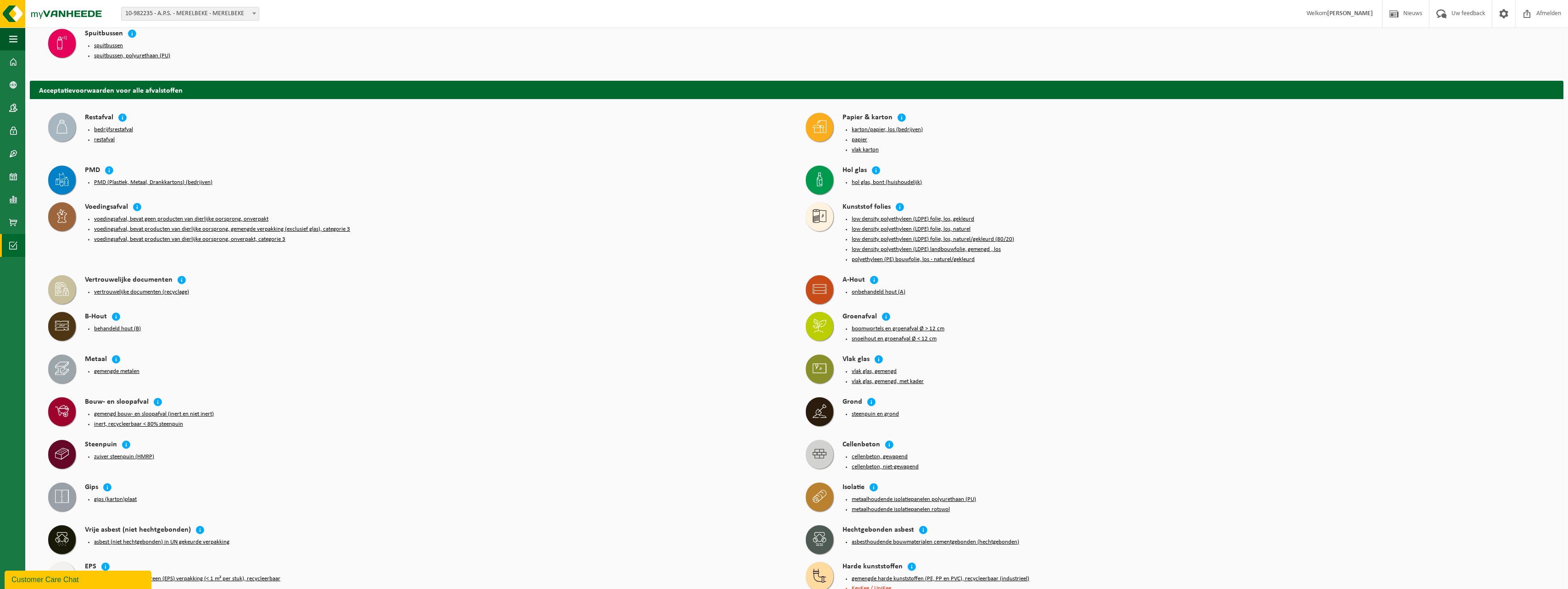
scroll to position [146, 0]
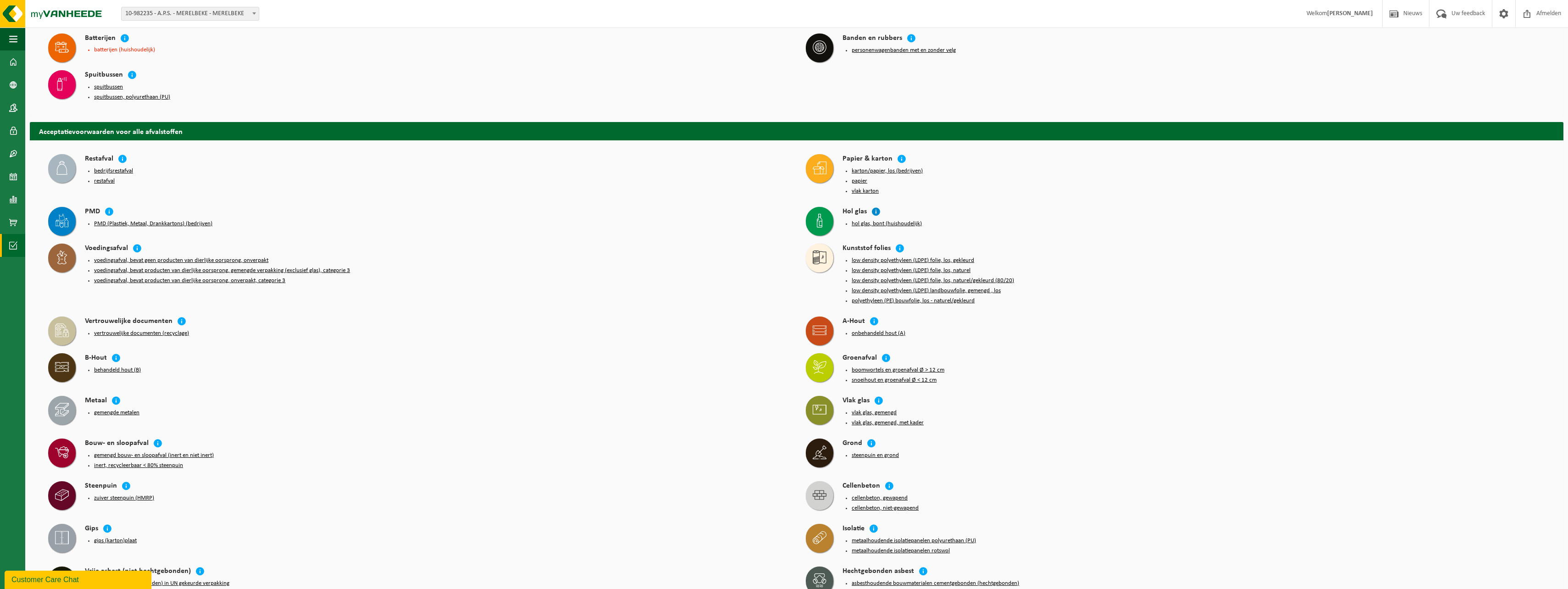
click at [876, 207] on icon at bounding box center [876, 211] width 9 height 9
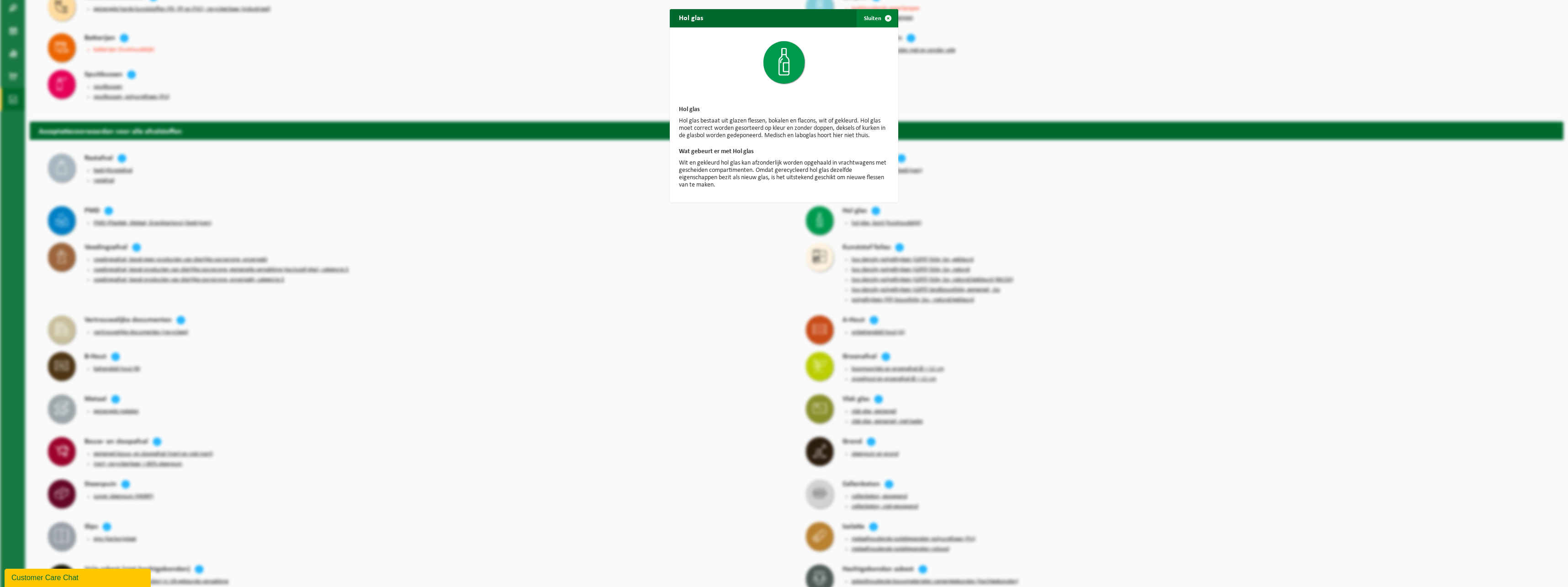
click at [881, 19] on span "button" at bounding box center [888, 18] width 19 height 19
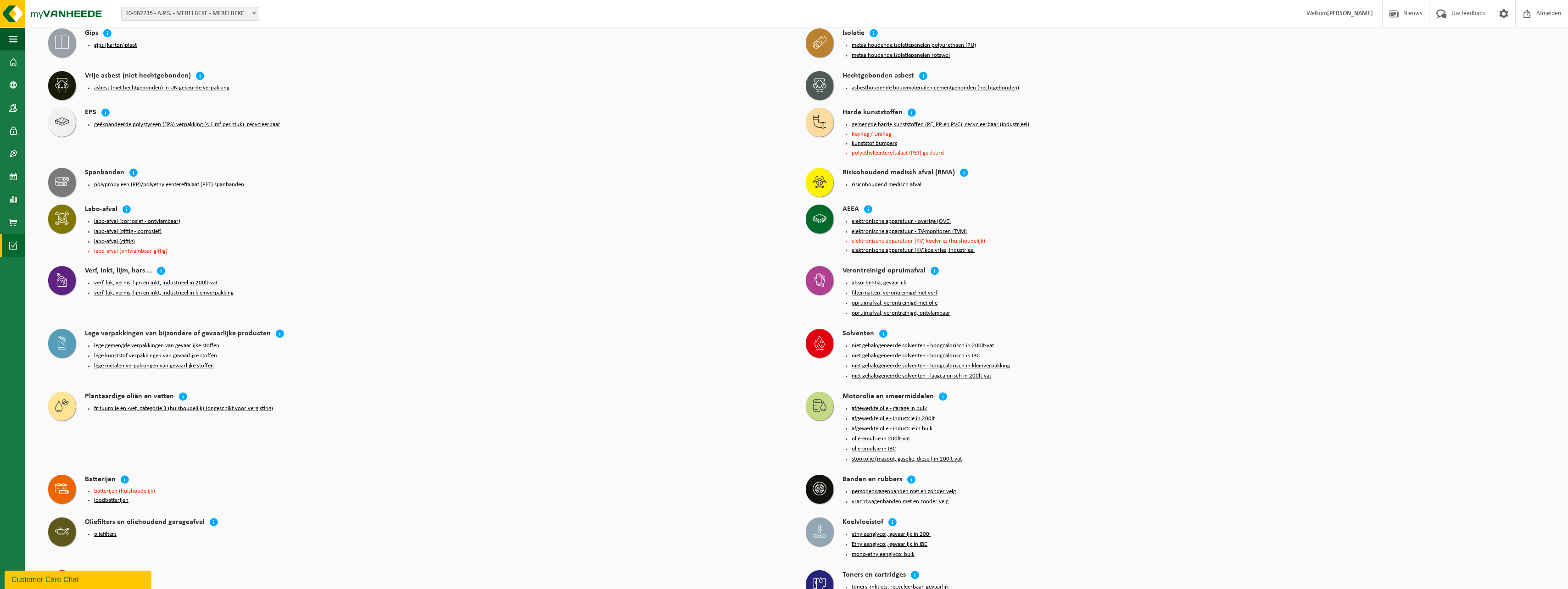
scroll to position [743, 0]
